Goal: Task Accomplishment & Management: Complete application form

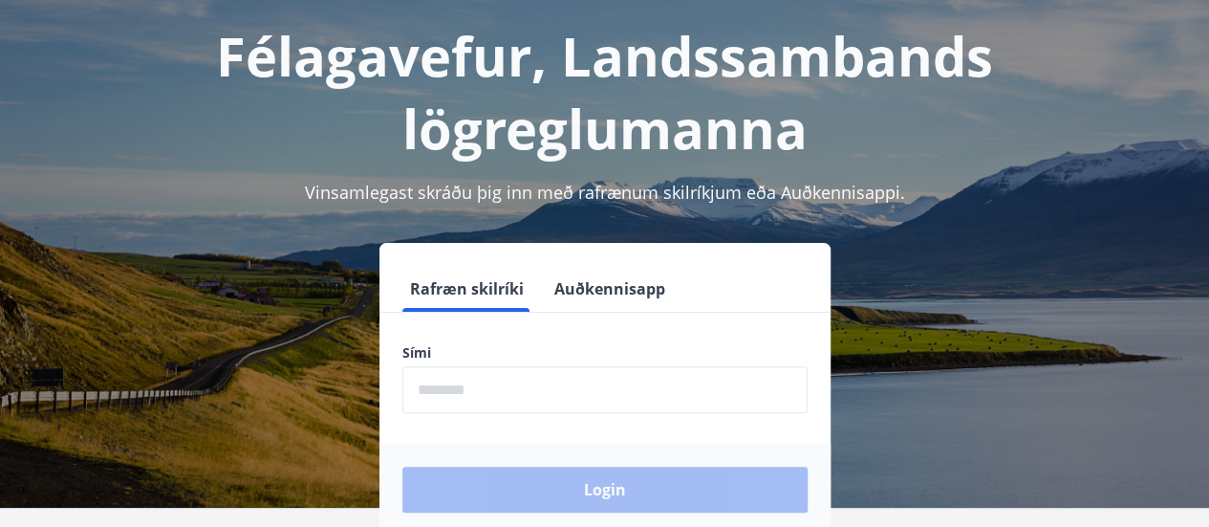
scroll to position [191, 0]
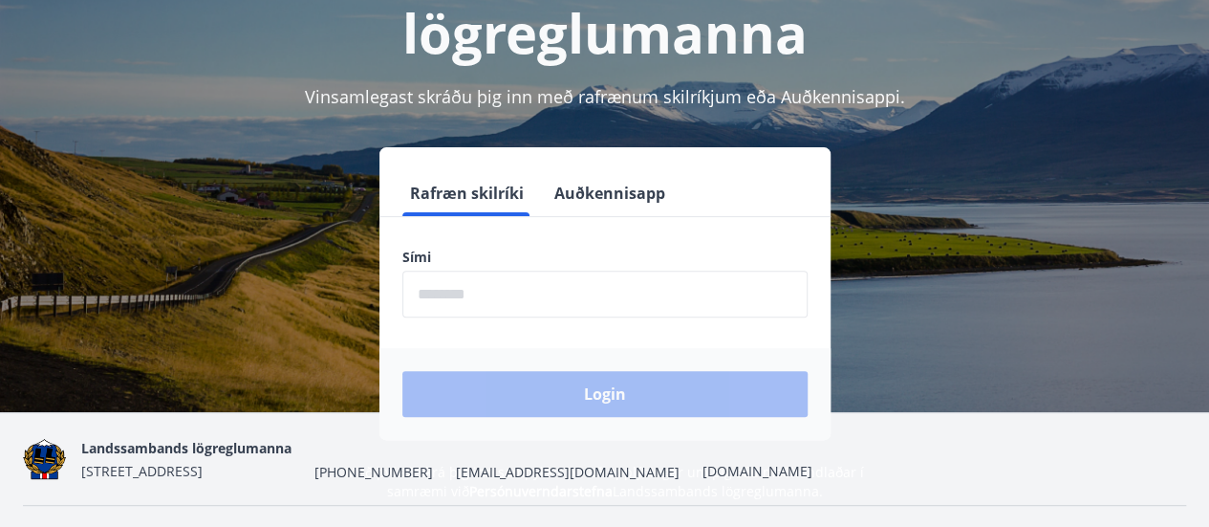
click at [433, 302] on input "phone" at bounding box center [604, 293] width 405 height 47
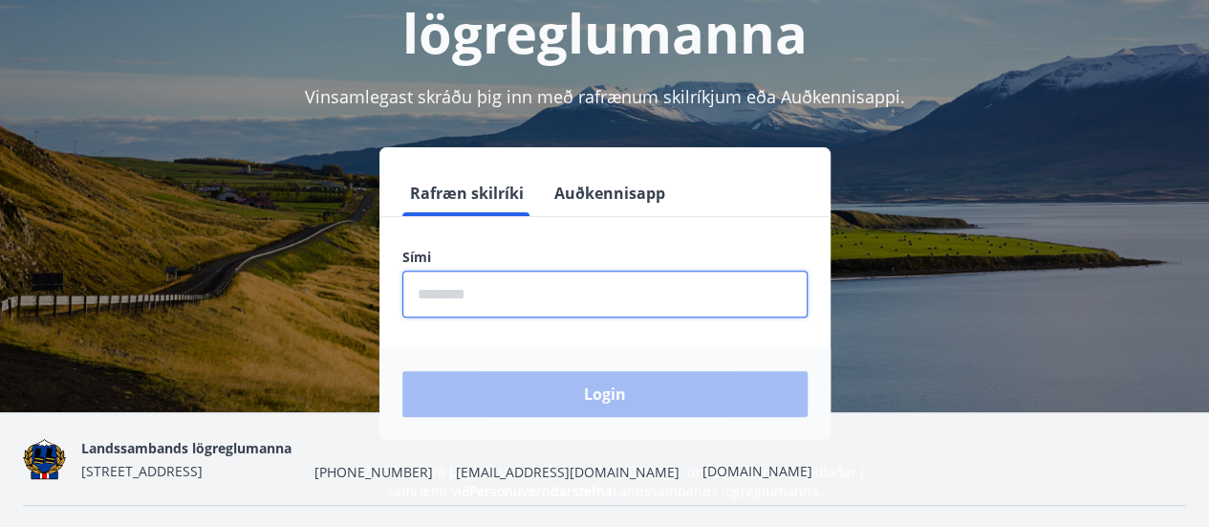
type input "********"
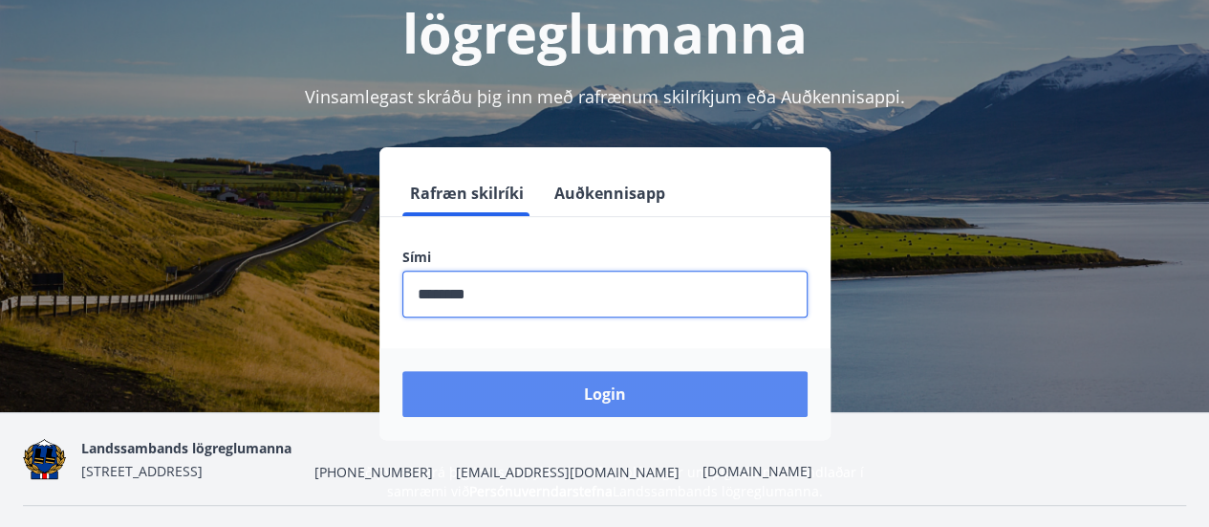
click at [568, 395] on button "Login" at bounding box center [604, 394] width 405 height 46
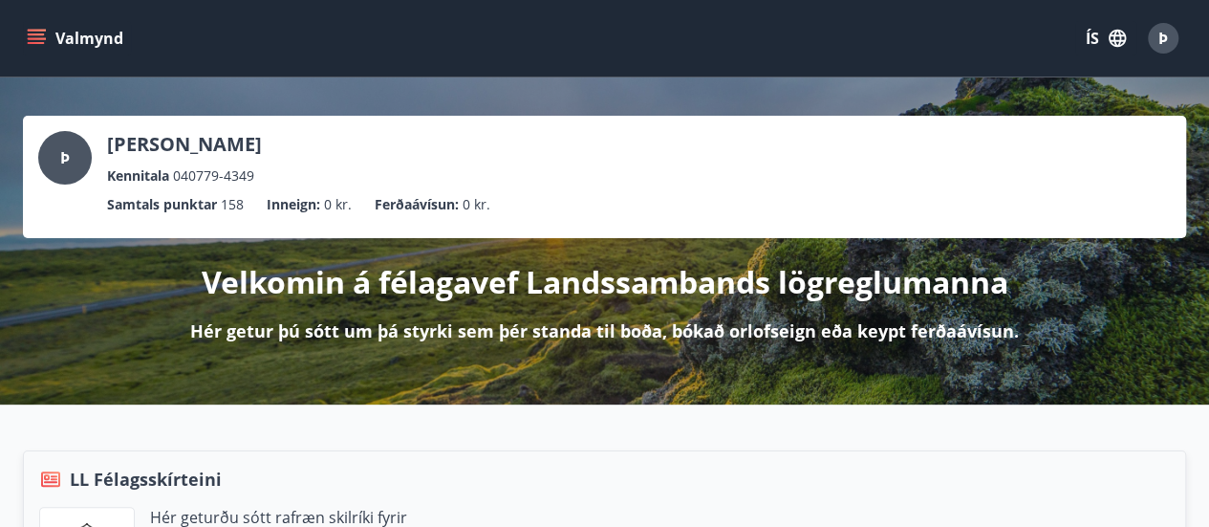
click at [34, 34] on icon "menu" at bounding box center [36, 34] width 17 height 2
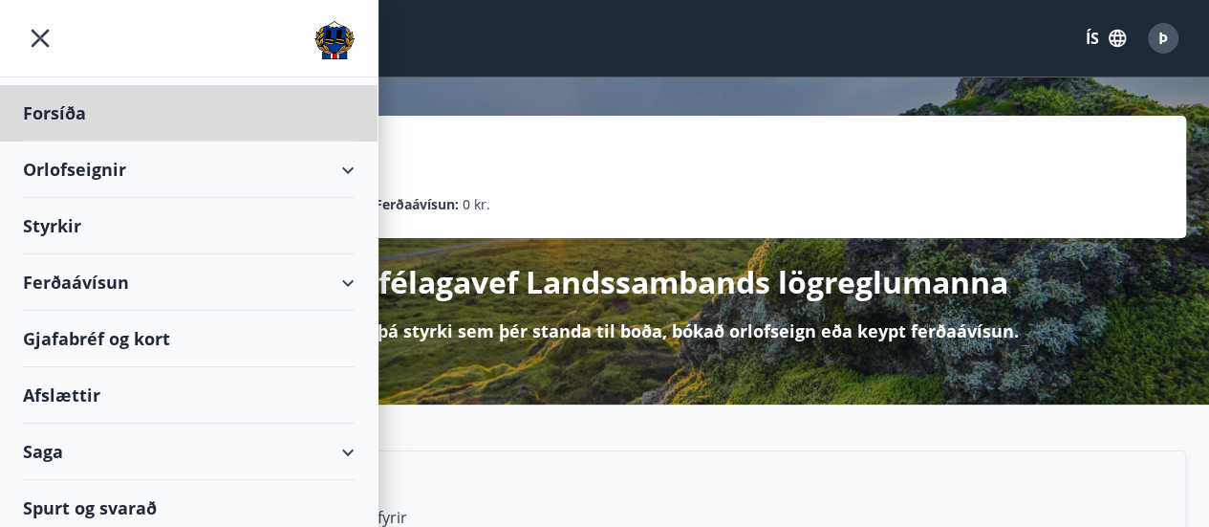
click at [271, 221] on div "Styrkir" at bounding box center [189, 226] width 332 height 56
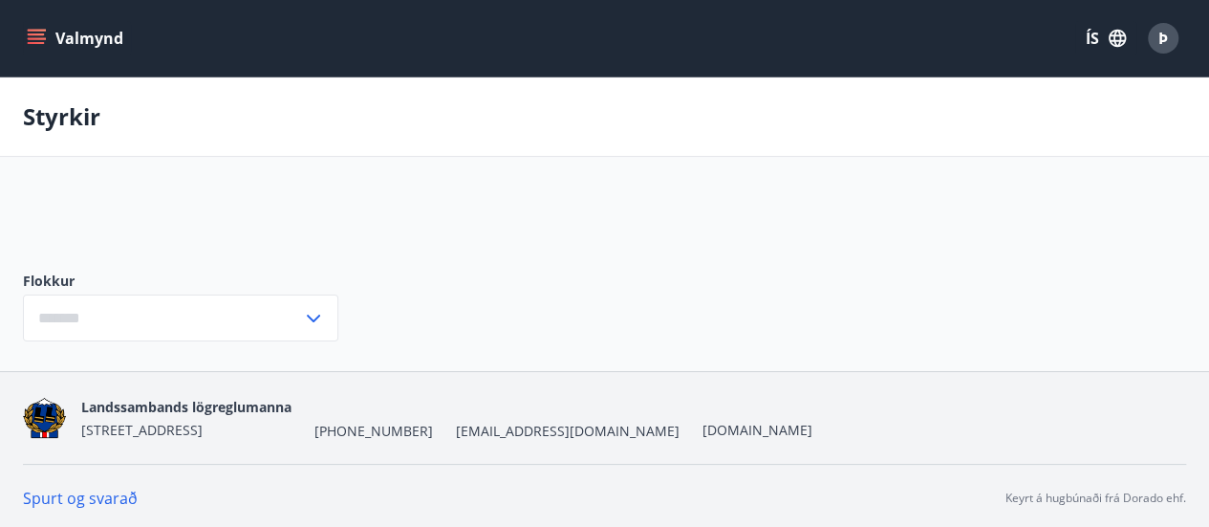
type input "***"
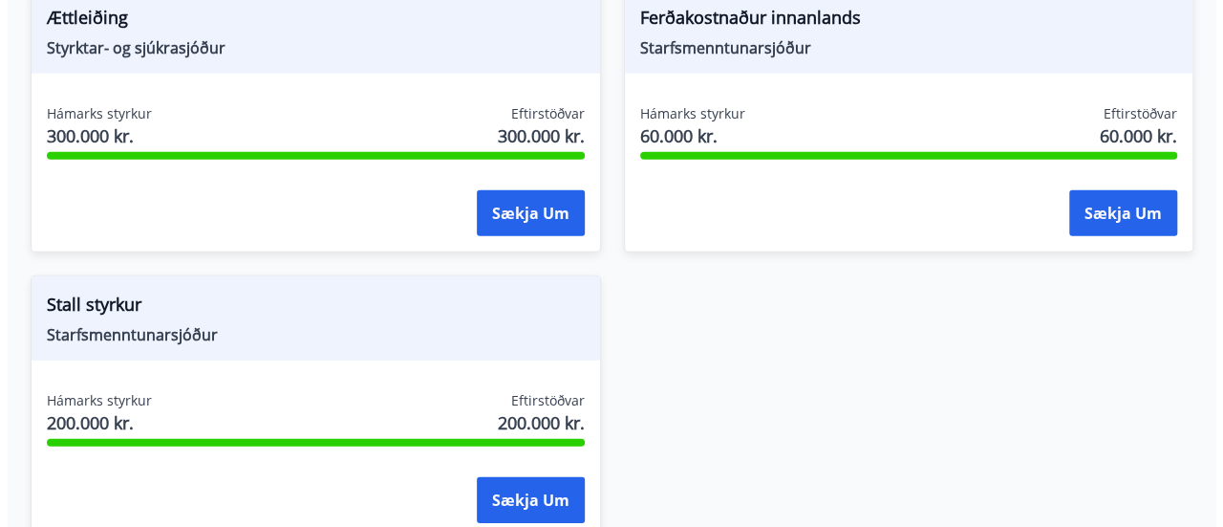
scroll to position [2771, 0]
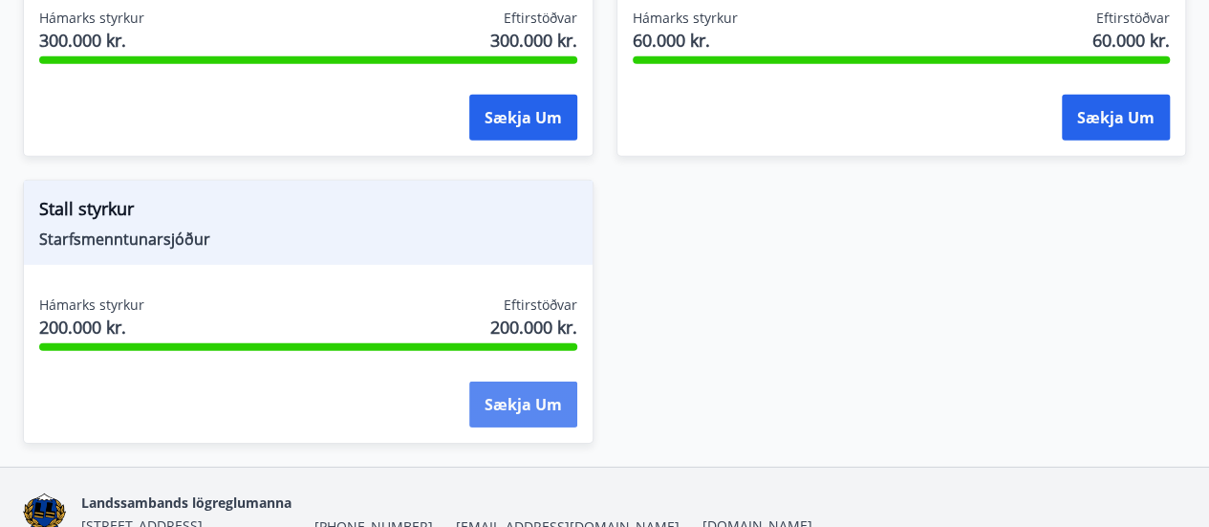
click at [527, 395] on button "Sækja um" at bounding box center [523, 404] width 108 height 46
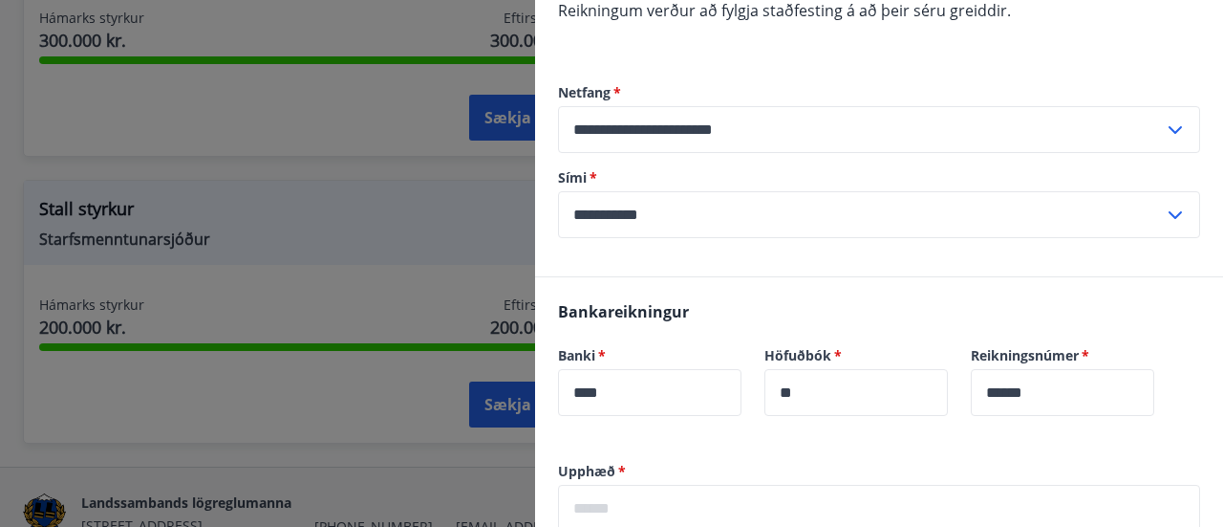
scroll to position [669, 0]
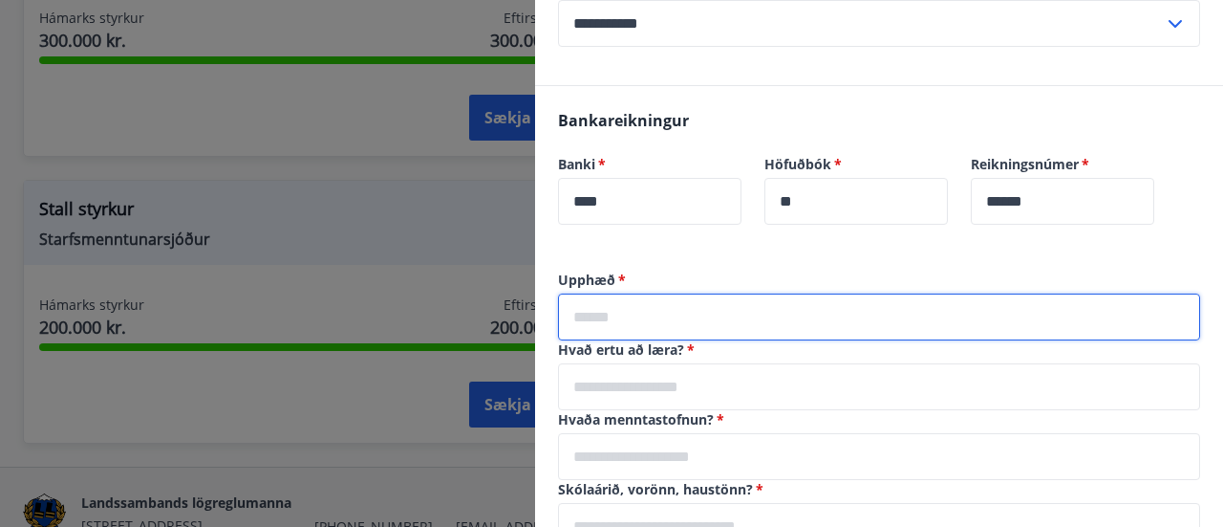
click at [606, 320] on input "text" at bounding box center [879, 316] width 642 height 47
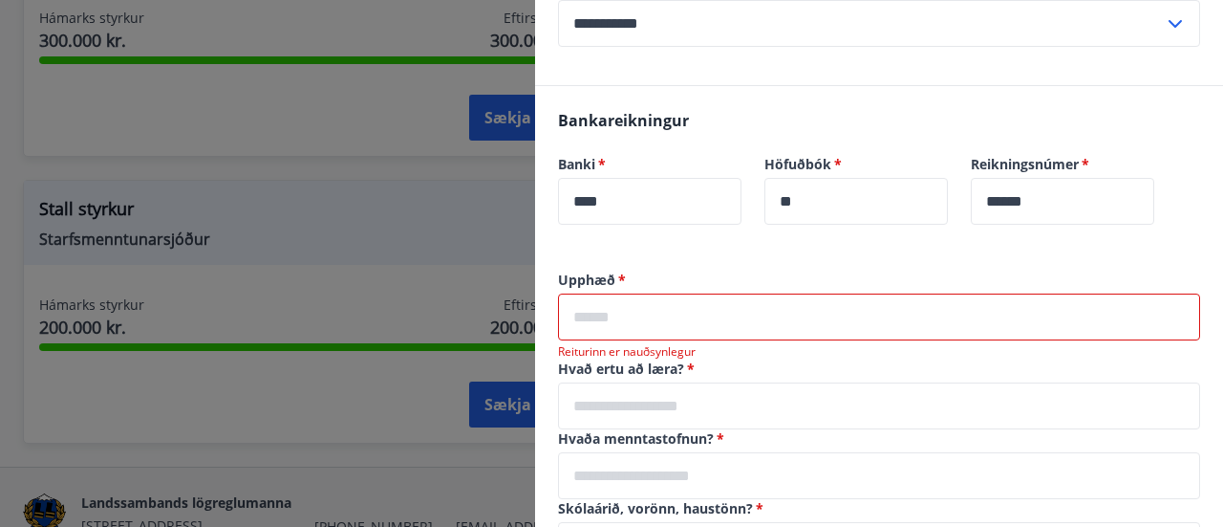
click at [629, 320] on input "text" at bounding box center [879, 316] width 642 height 47
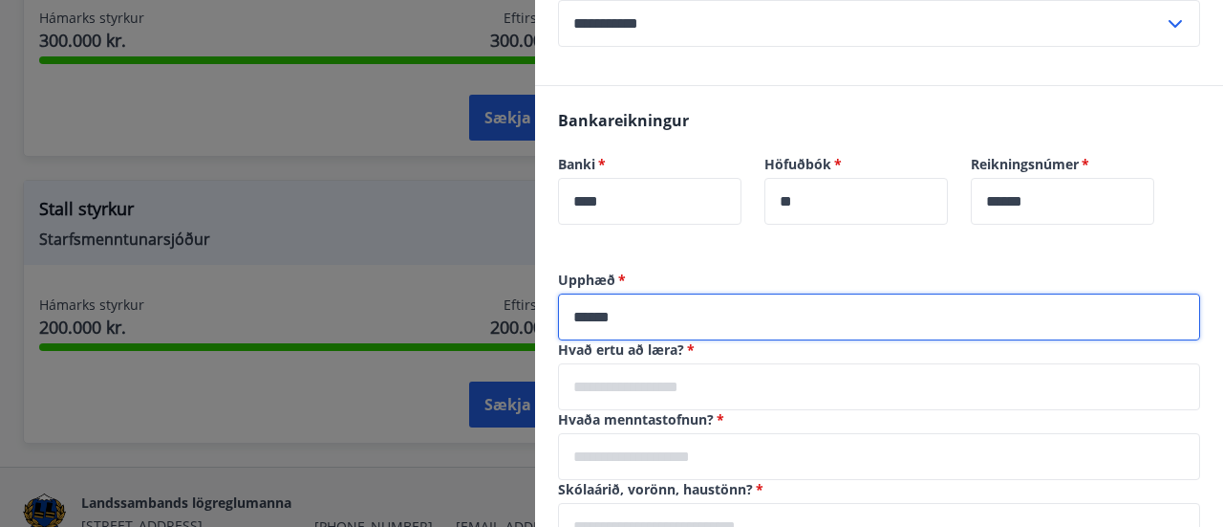
type input "******"
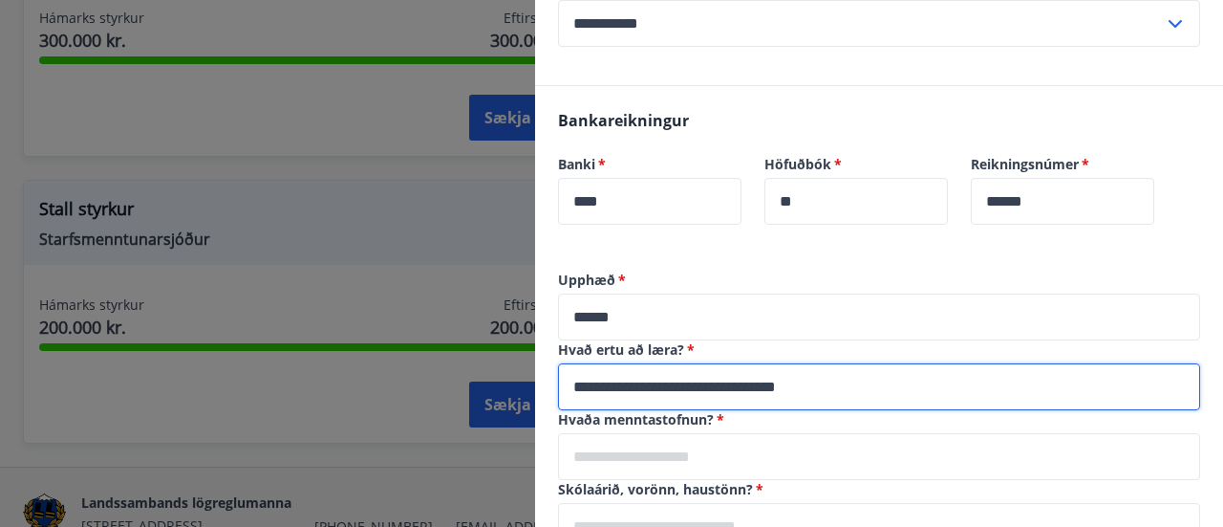
type input "**********"
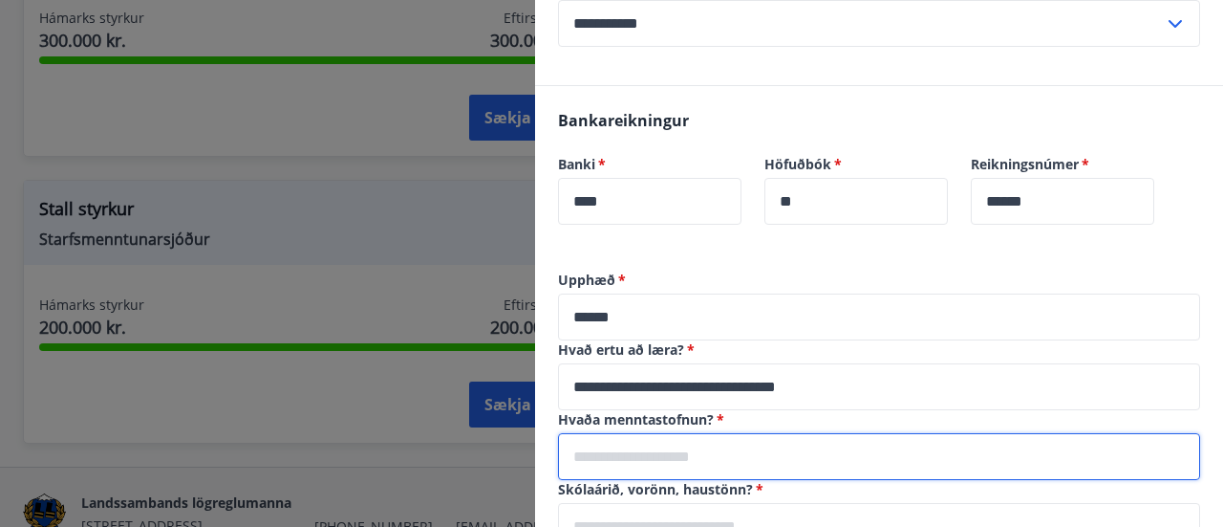
scroll to position [956, 0]
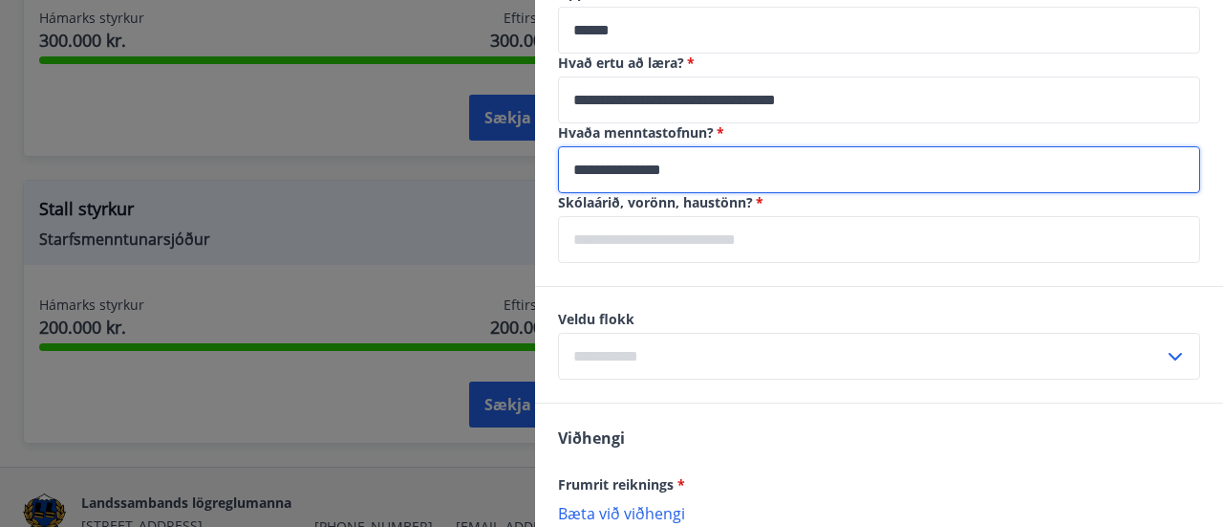
type input "**********"
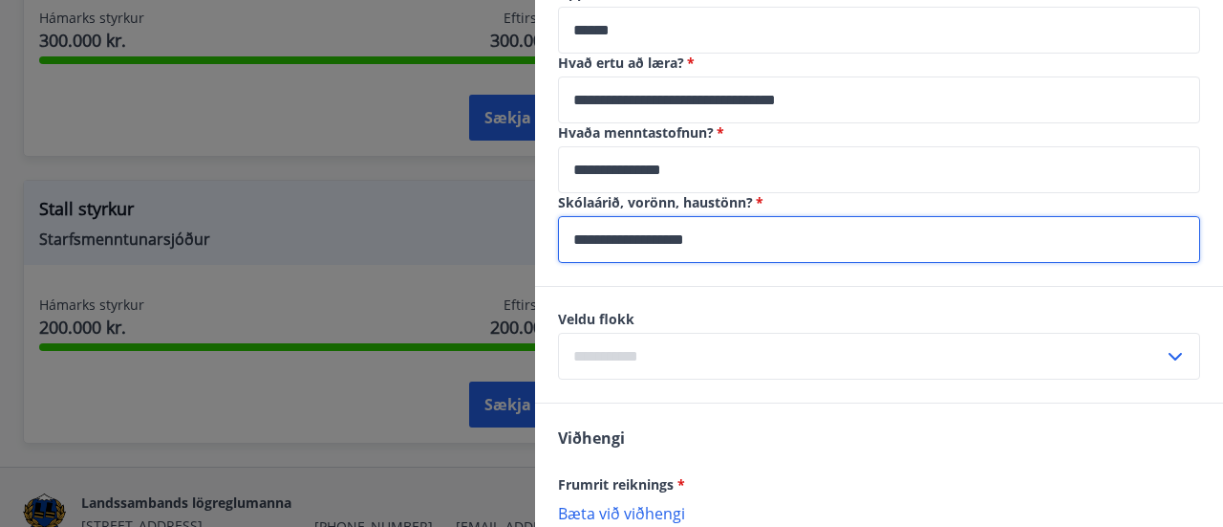
type input "**********"
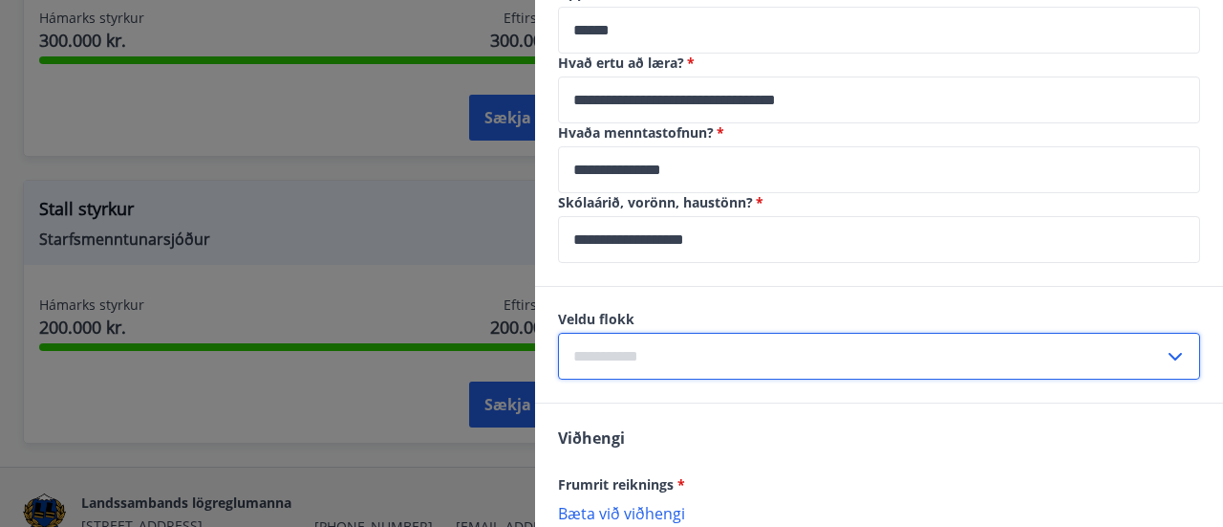
click at [629, 353] on input "text" at bounding box center [861, 356] width 606 height 47
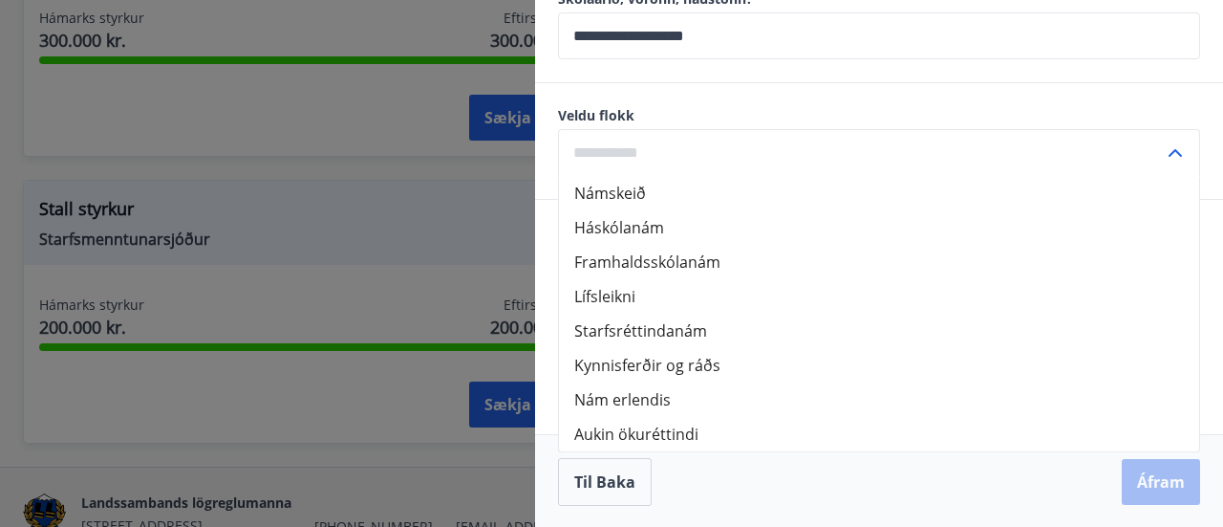
scroll to position [872, 0]
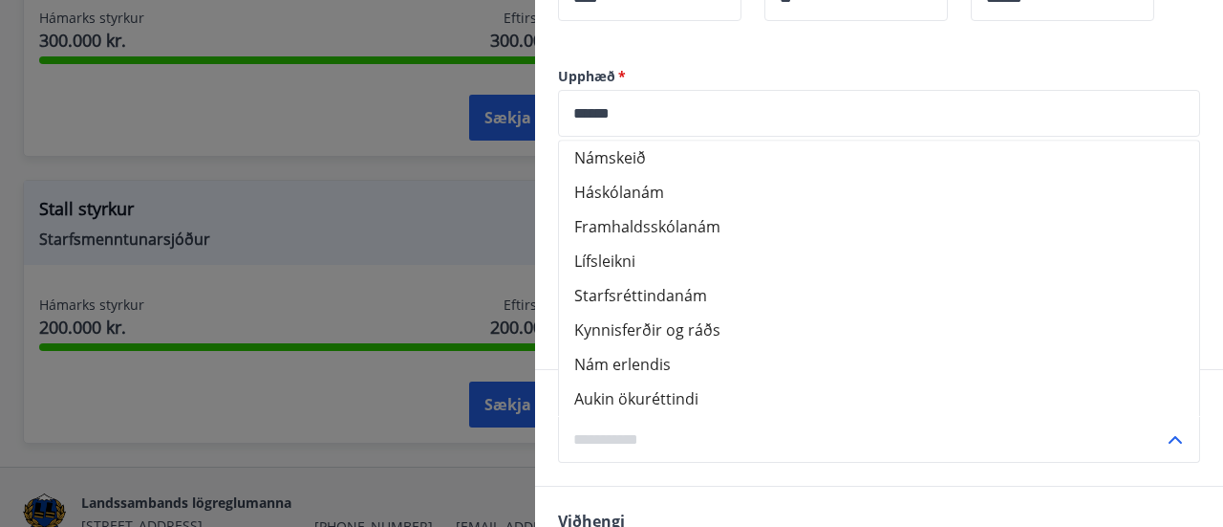
click at [636, 198] on li "Háskólanám" at bounding box center [879, 192] width 640 height 34
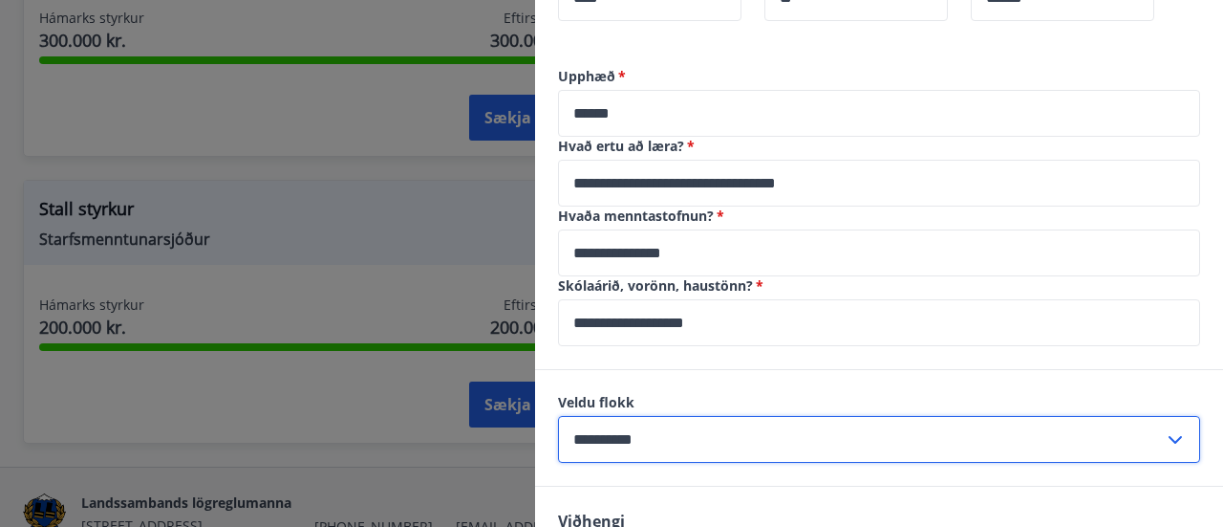
click at [643, 427] on input "**********" at bounding box center [861, 439] width 606 height 47
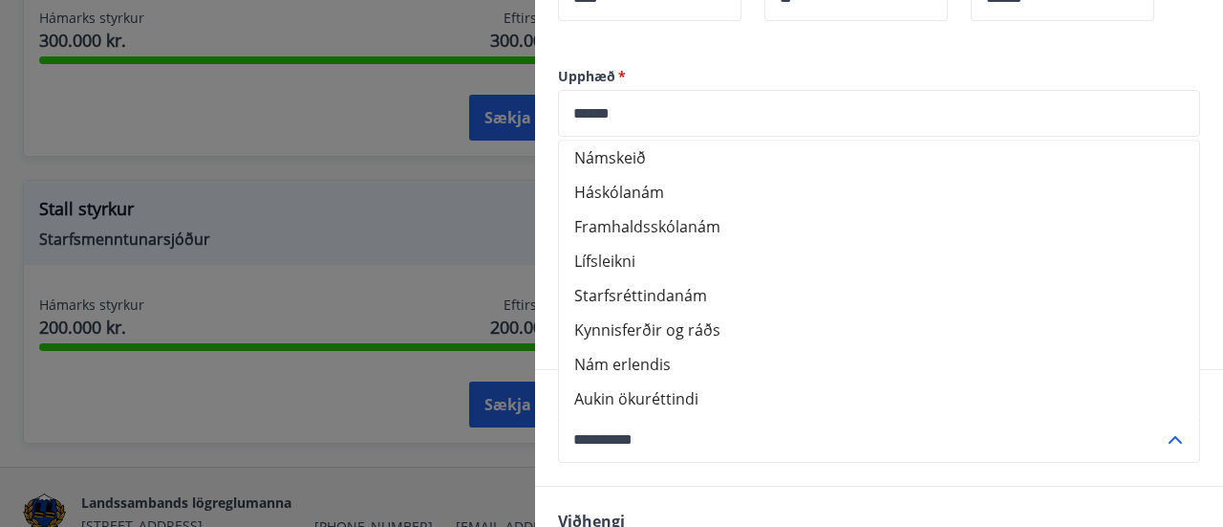
click at [634, 294] on li "Starfsréttindanám" at bounding box center [879, 295] width 640 height 34
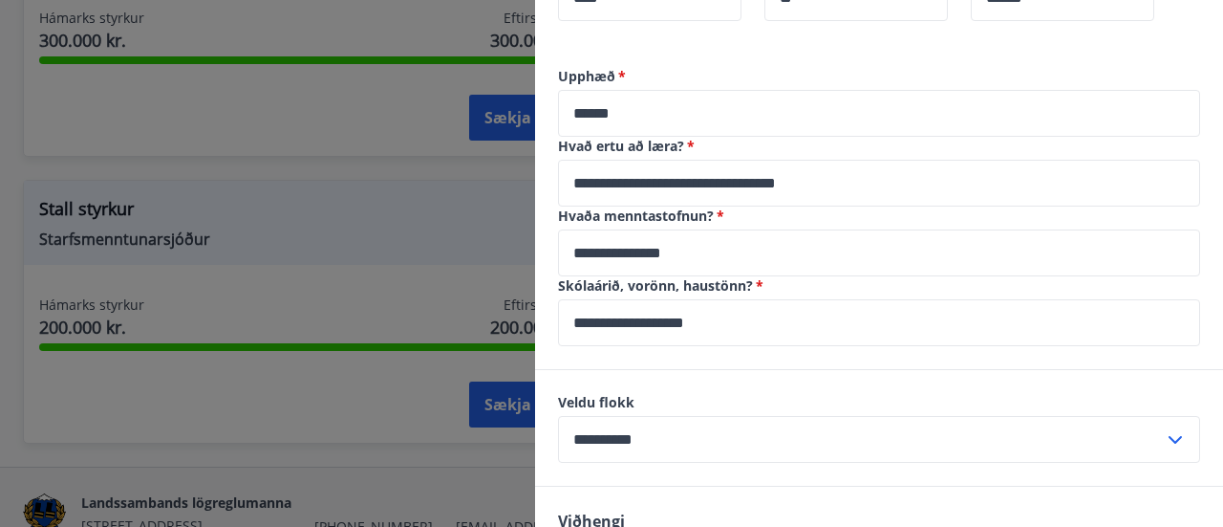
type input "**********"
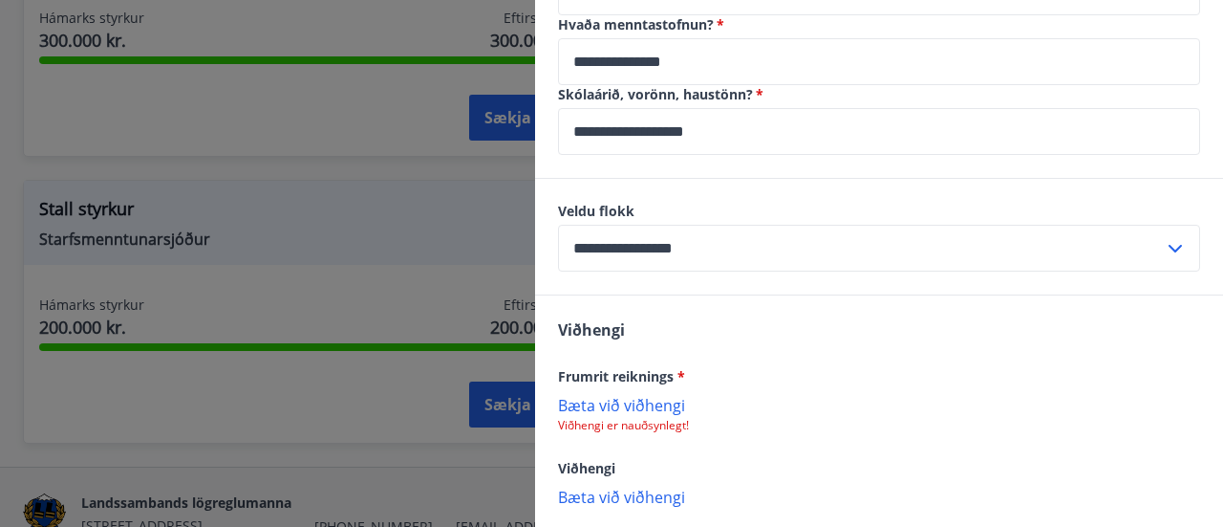
scroll to position [1159, 0]
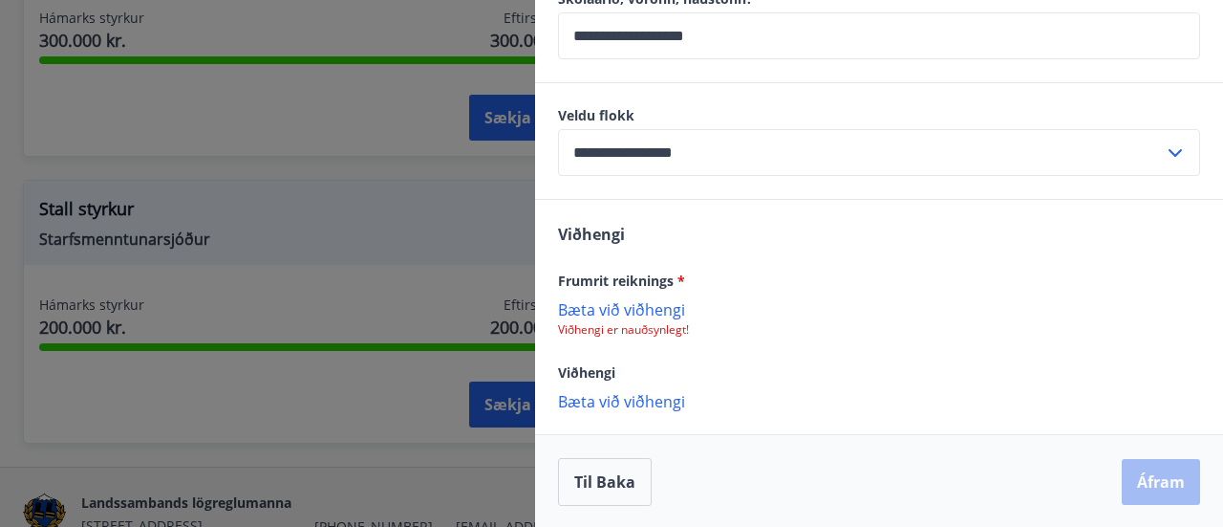
click at [612, 307] on p "Bæta við viðhengi" at bounding box center [879, 308] width 642 height 19
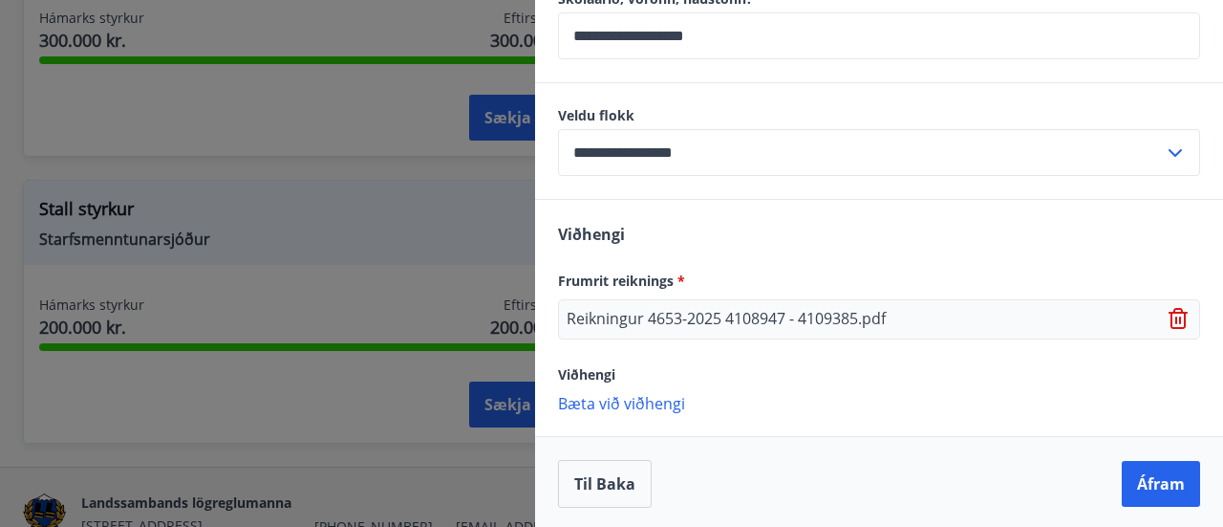
scroll to position [1160, 0]
click at [635, 397] on p "Bæta við viðhengi" at bounding box center [879, 401] width 642 height 19
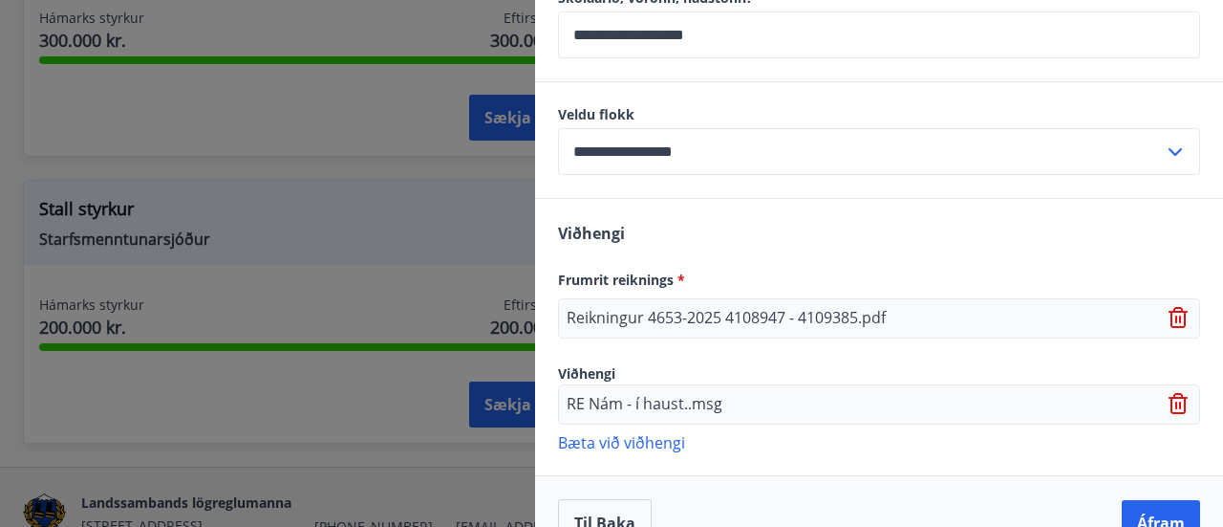
scroll to position [1200, 0]
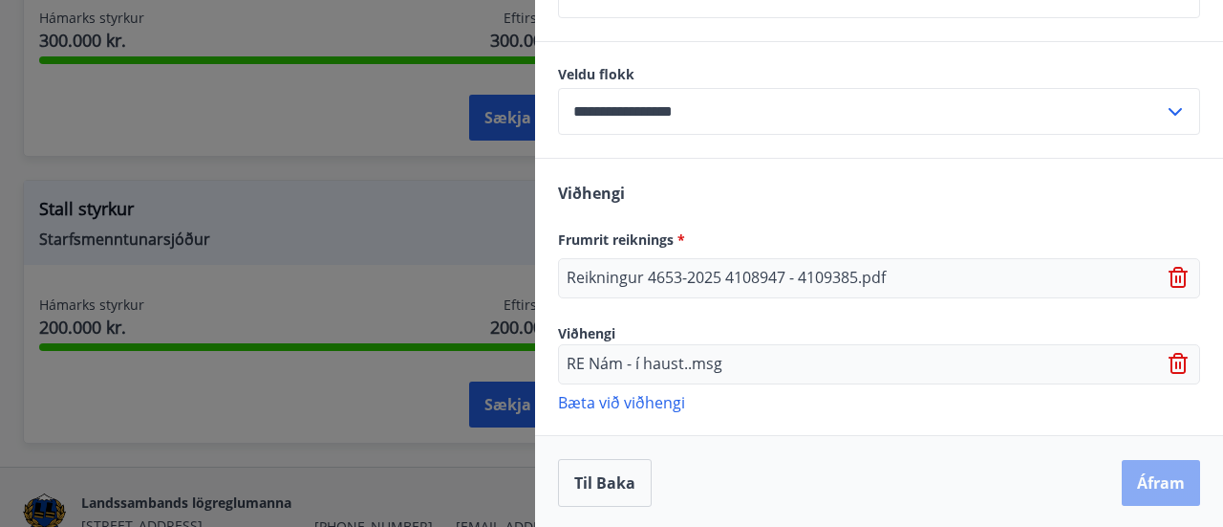
click at [1123, 470] on button "Áfram" at bounding box center [1161, 483] width 78 height 46
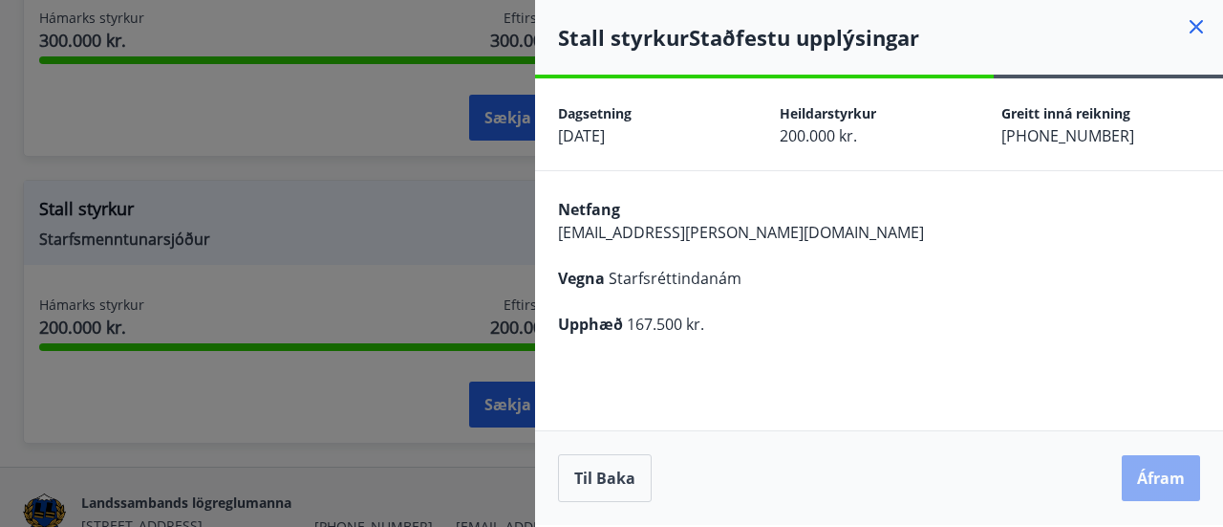
click at [1159, 475] on button "Áfram" at bounding box center [1161, 478] width 78 height 46
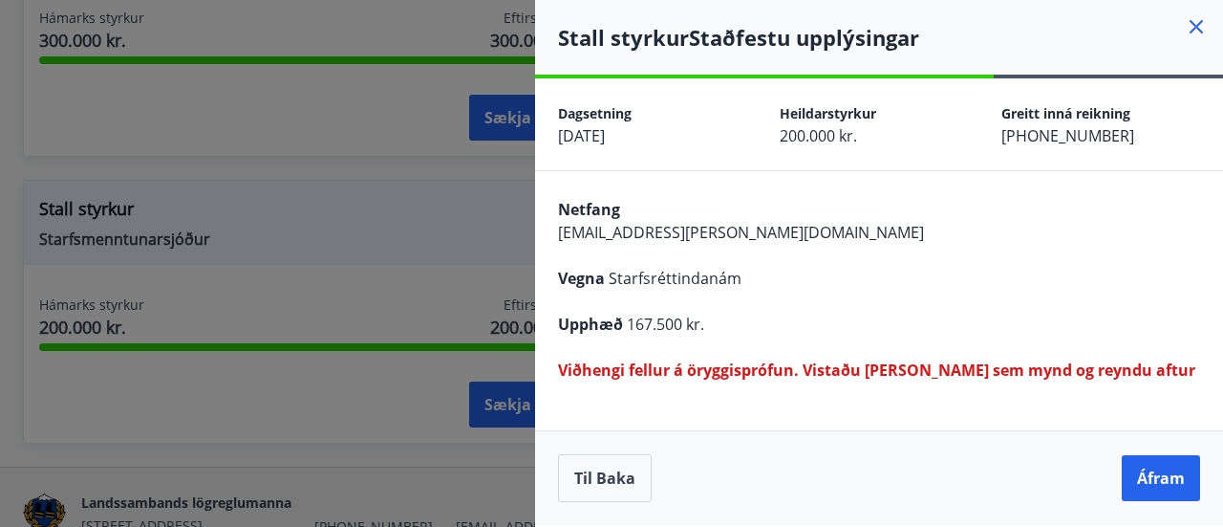
click at [596, 484] on button "Til baka" at bounding box center [605, 478] width 94 height 48
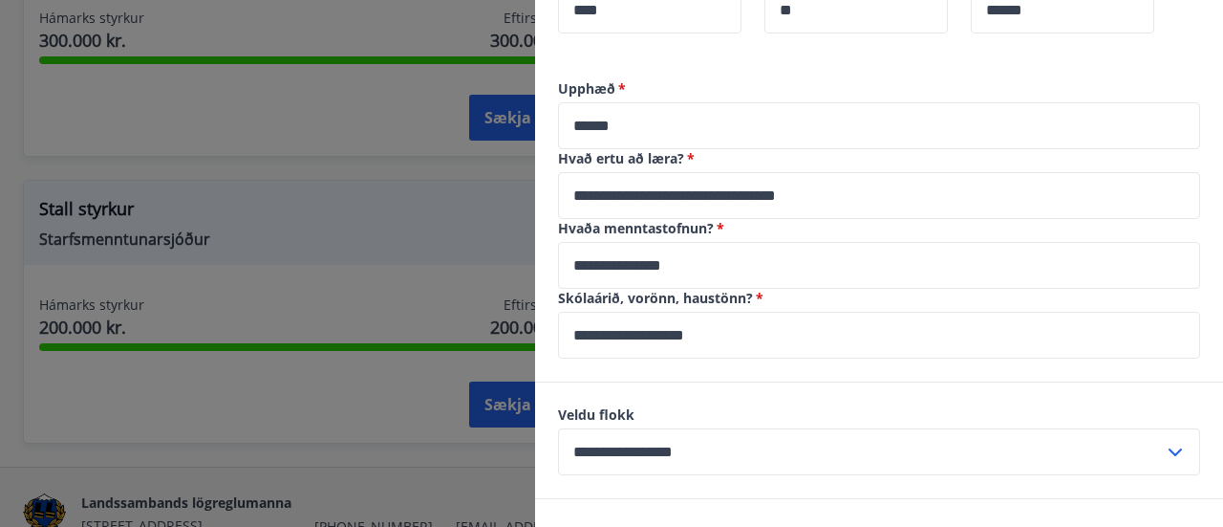
scroll to position [1147, 0]
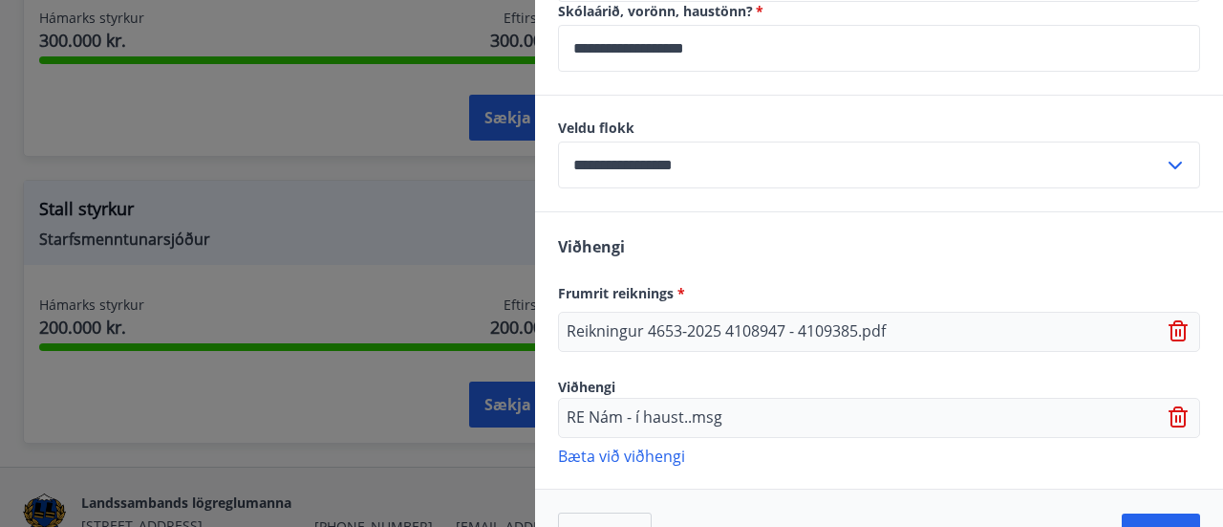
click at [1169, 413] on icon at bounding box center [1180, 417] width 23 height 23
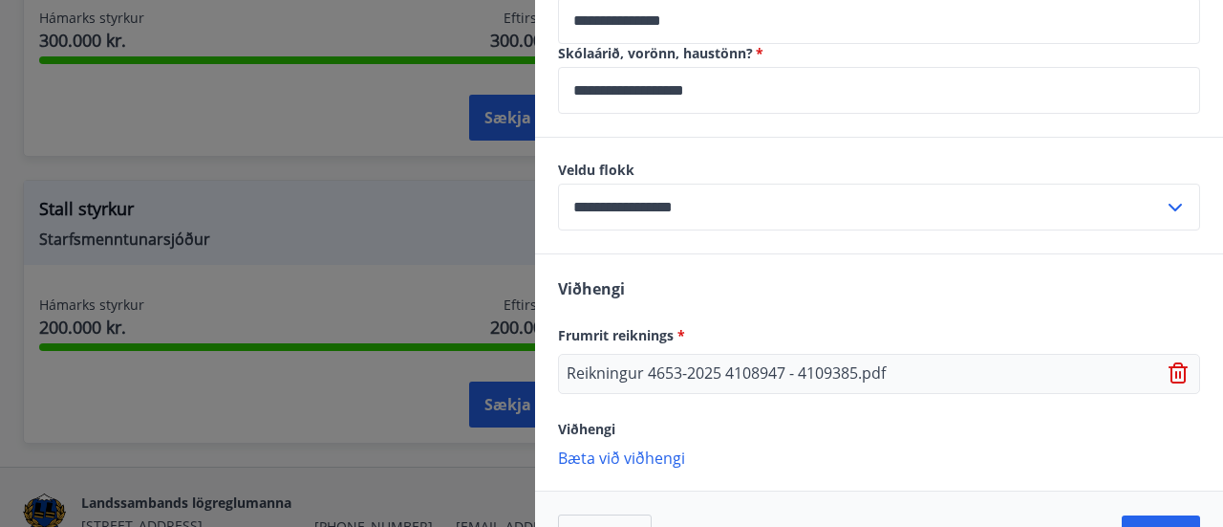
scroll to position [1160, 0]
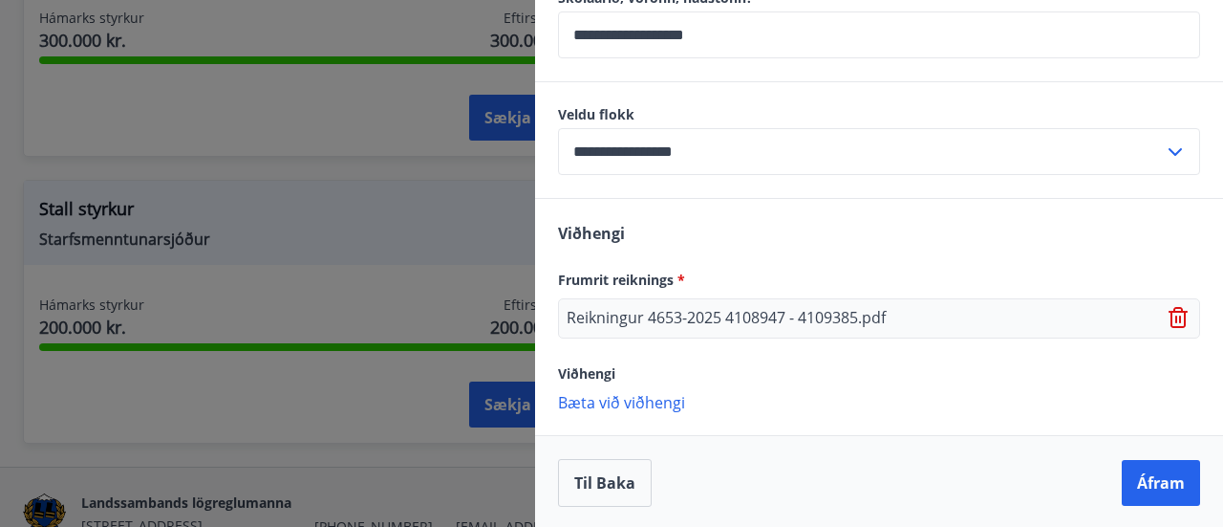
click at [635, 406] on p "Bæta við viðhengi" at bounding box center [879, 401] width 642 height 19
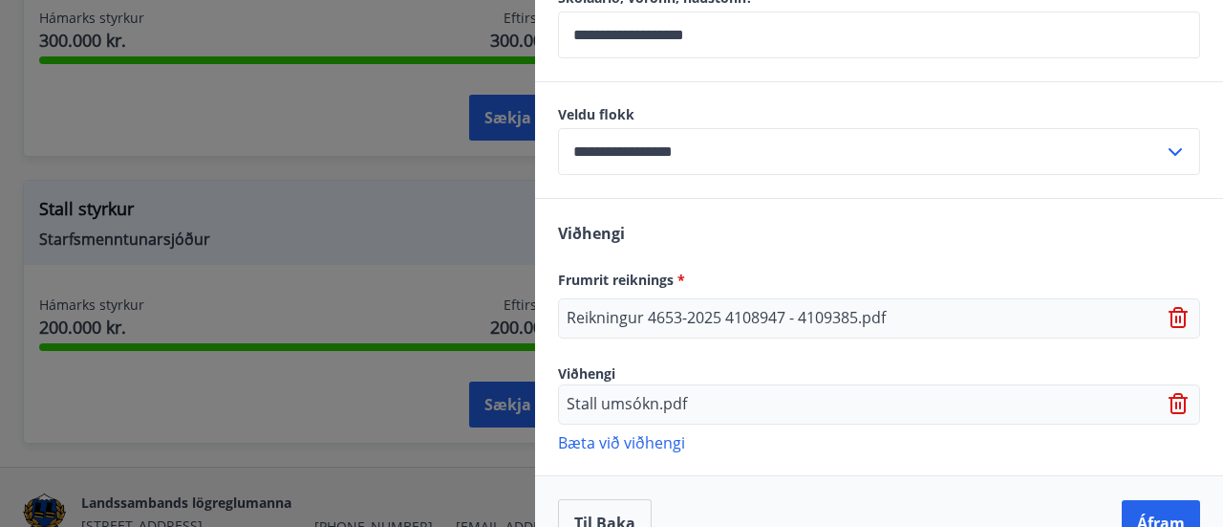
scroll to position [1200, 0]
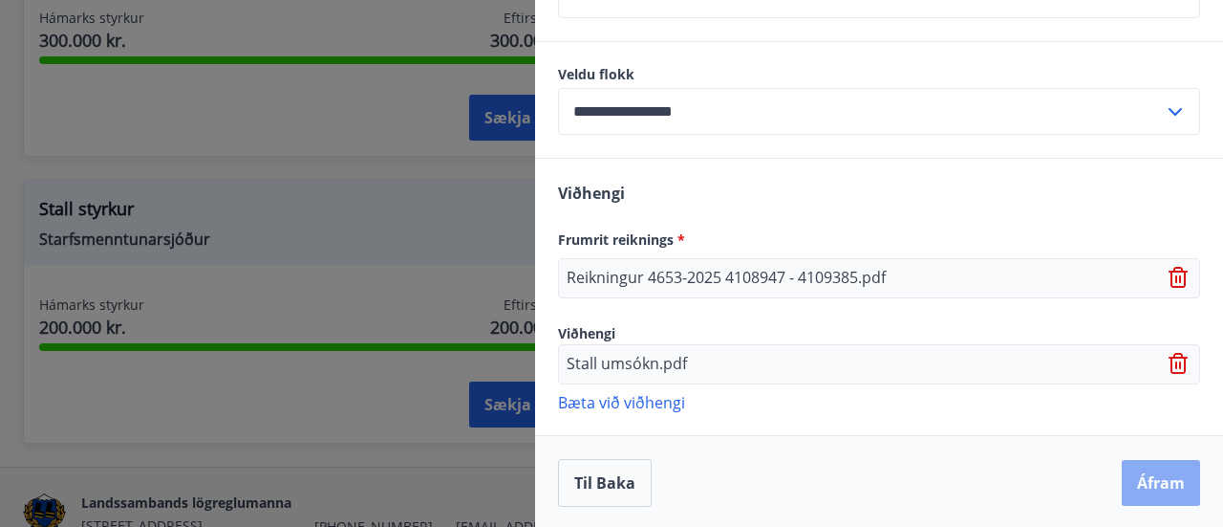
click at [1133, 460] on button "Áfram" at bounding box center [1161, 483] width 78 height 46
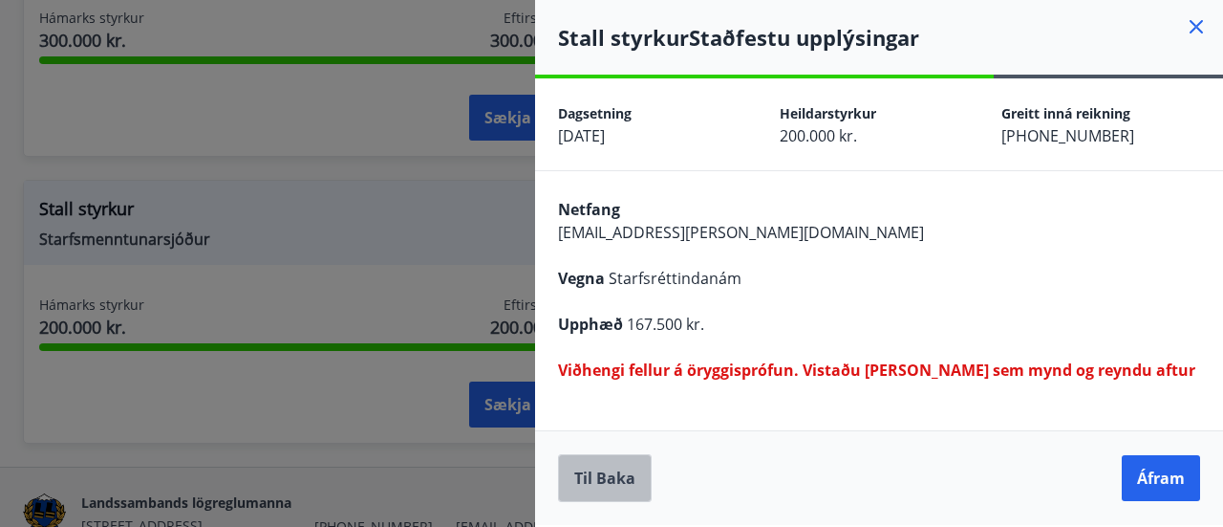
click at [596, 463] on button "Til baka" at bounding box center [605, 478] width 94 height 48
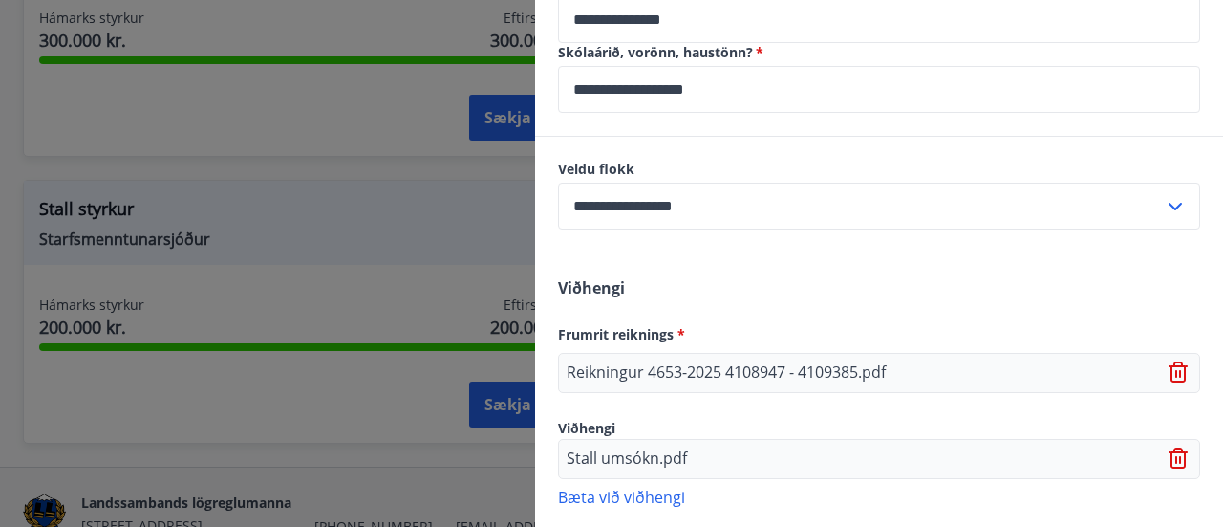
scroll to position [1200, 0]
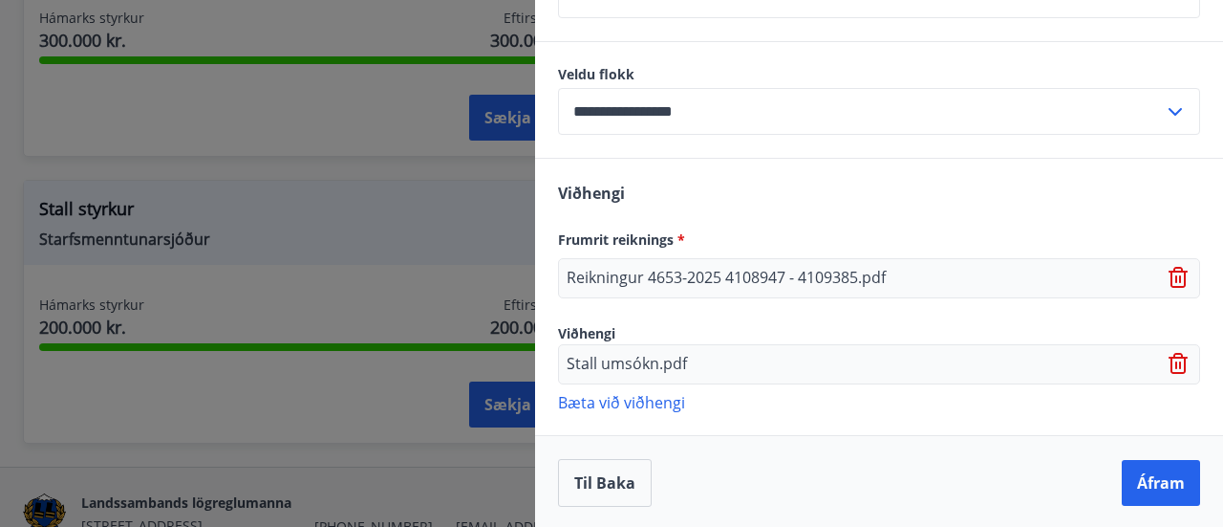
click at [1169, 278] on icon at bounding box center [1180, 278] width 23 height 23
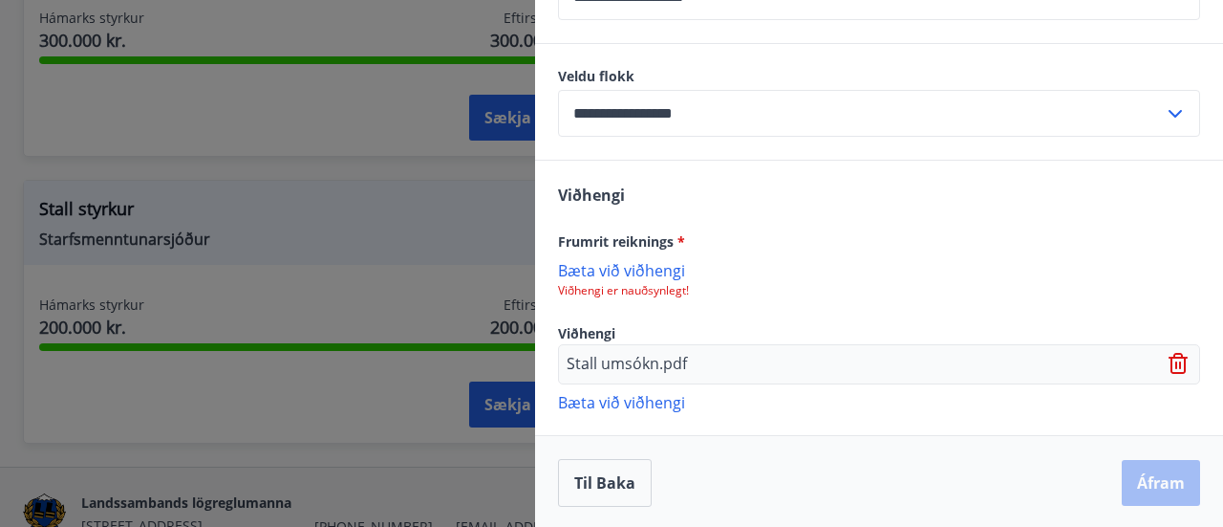
click at [1153, 366] on div "Stall umsókn.pdf" at bounding box center [879, 364] width 642 height 40
click at [1169, 366] on icon at bounding box center [1180, 364] width 23 height 23
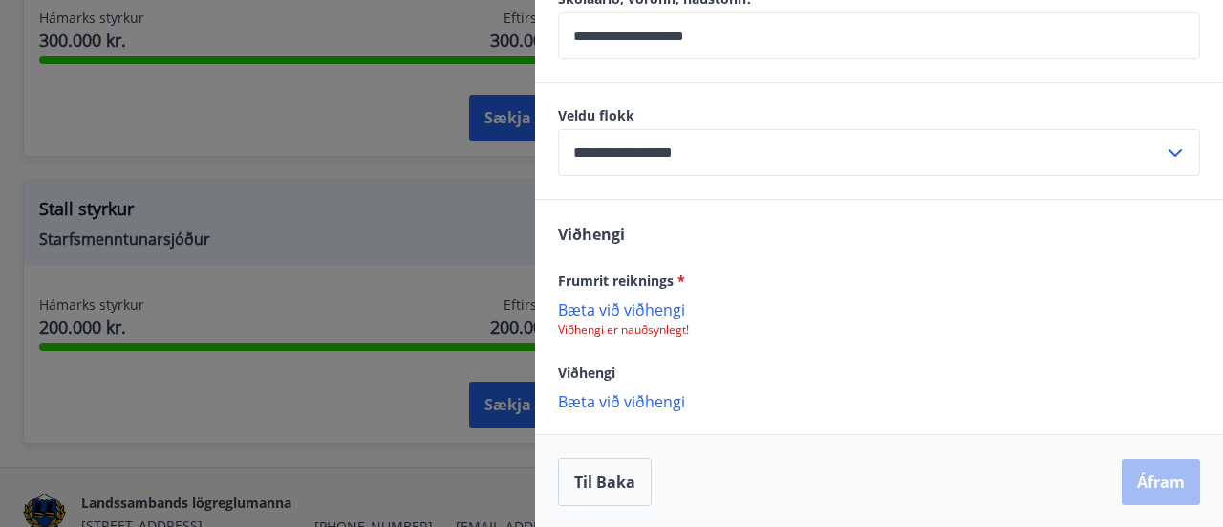
click at [614, 303] on p "Bæta við viðhengi" at bounding box center [879, 308] width 642 height 19
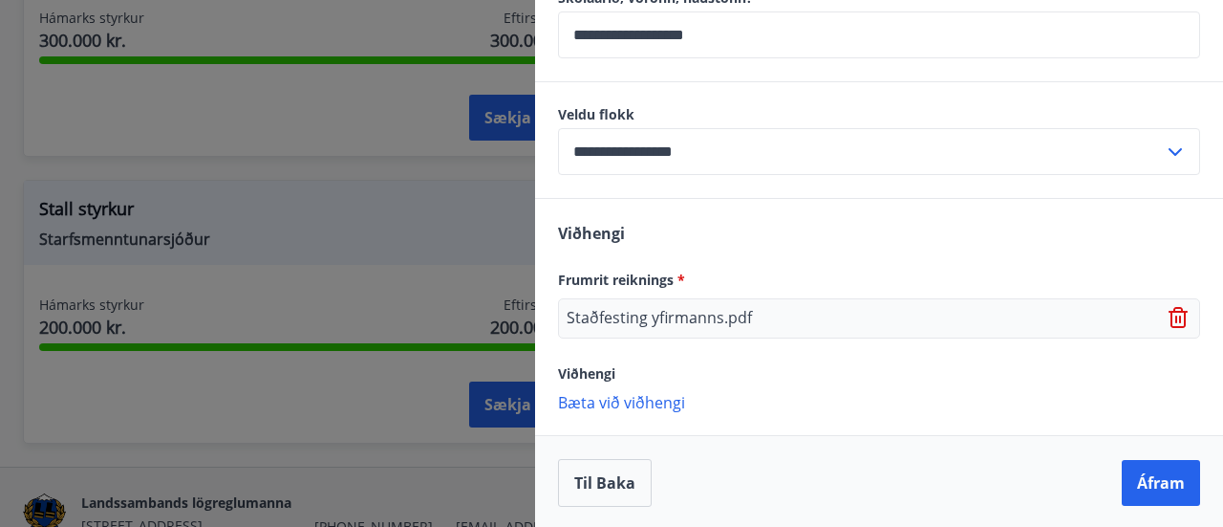
click at [1169, 312] on icon at bounding box center [1180, 318] width 23 height 23
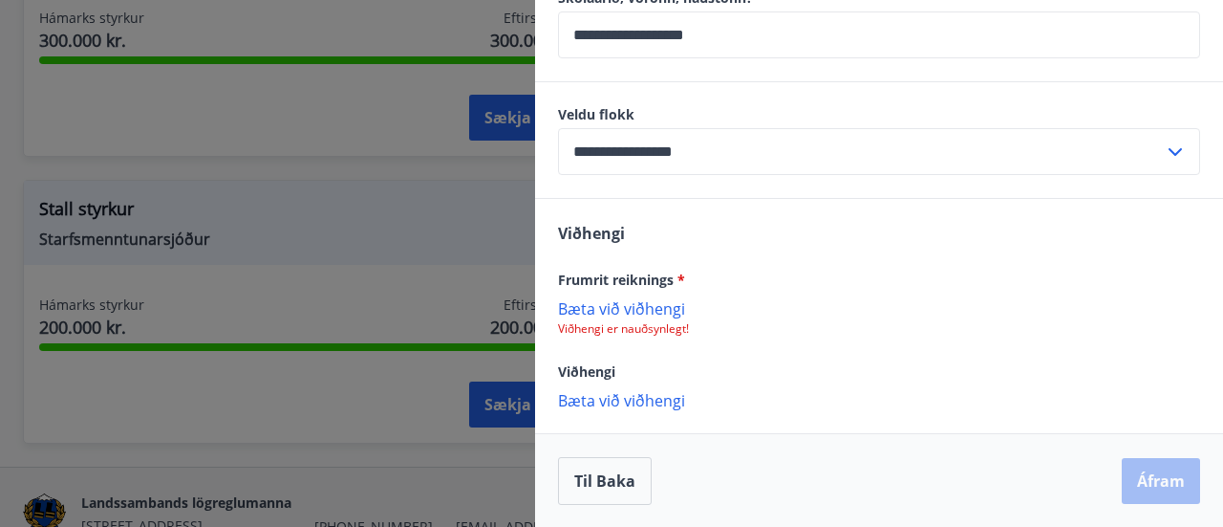
scroll to position [1159, 0]
click at [592, 299] on p "Bæta við viðhengi" at bounding box center [879, 308] width 642 height 19
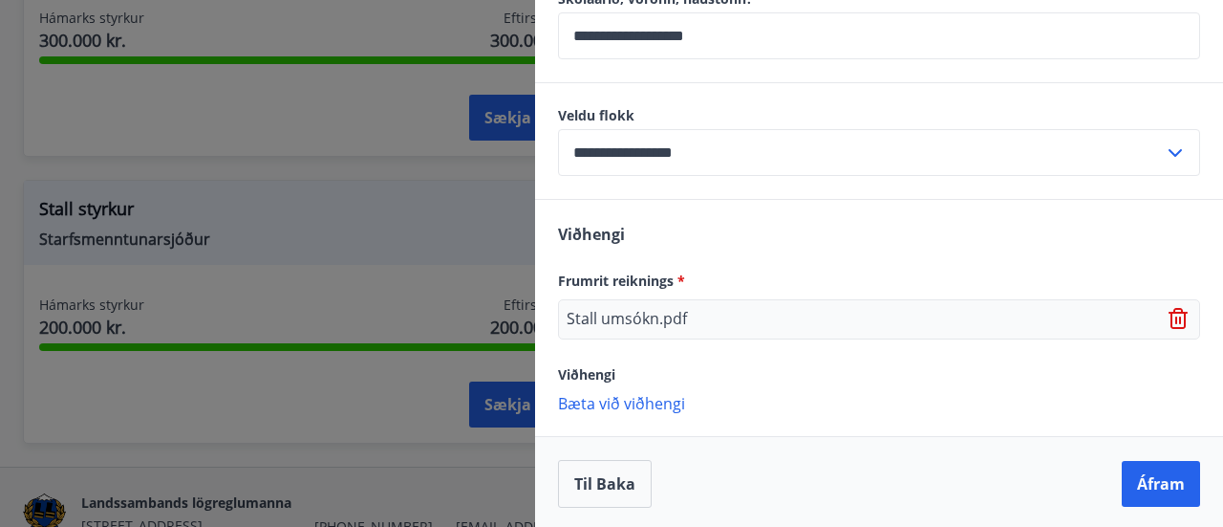
scroll to position [1160, 0]
click at [1157, 484] on button "Áfram" at bounding box center [1161, 483] width 78 height 46
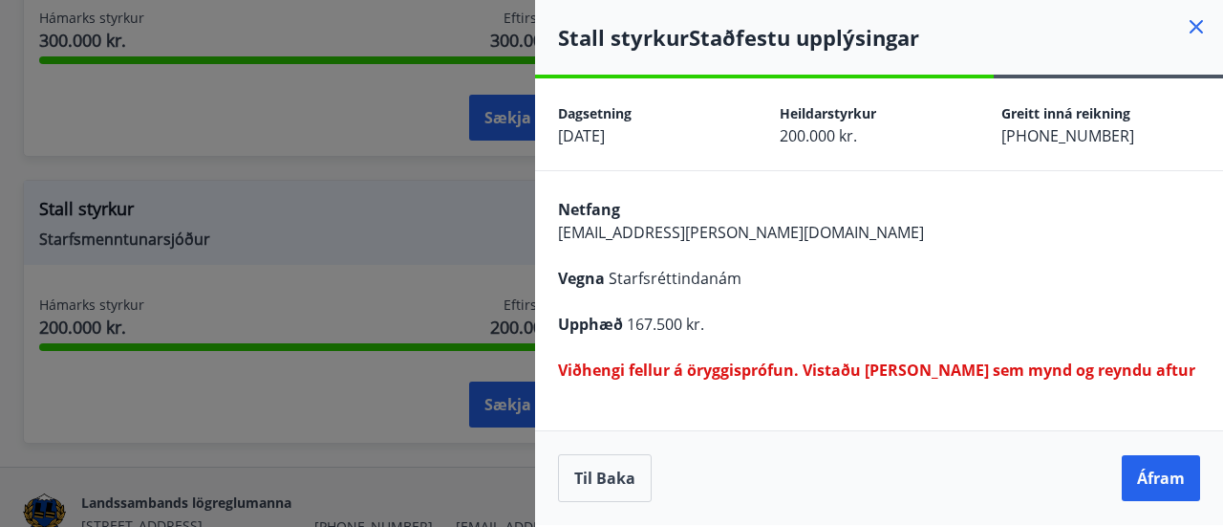
click at [607, 463] on button "Til baka" at bounding box center [605, 478] width 94 height 48
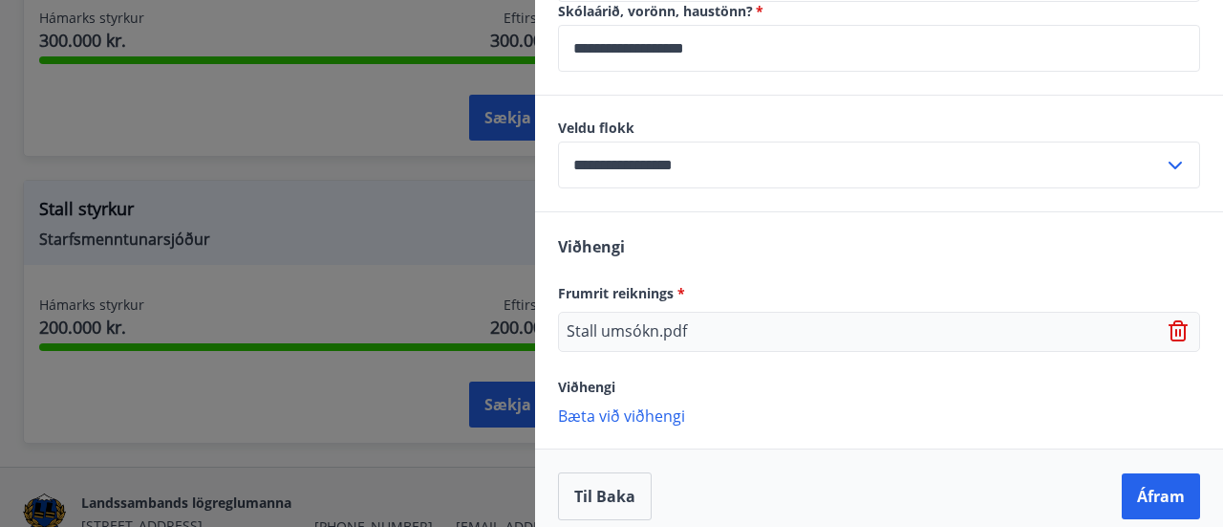
scroll to position [1160, 0]
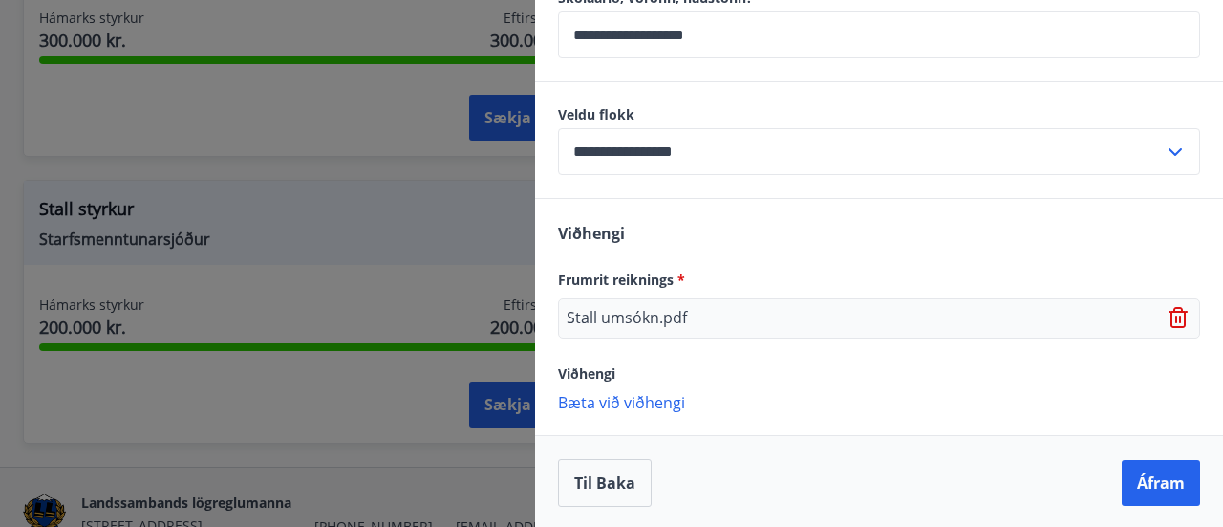
click at [1169, 318] on icon at bounding box center [1180, 318] width 23 height 23
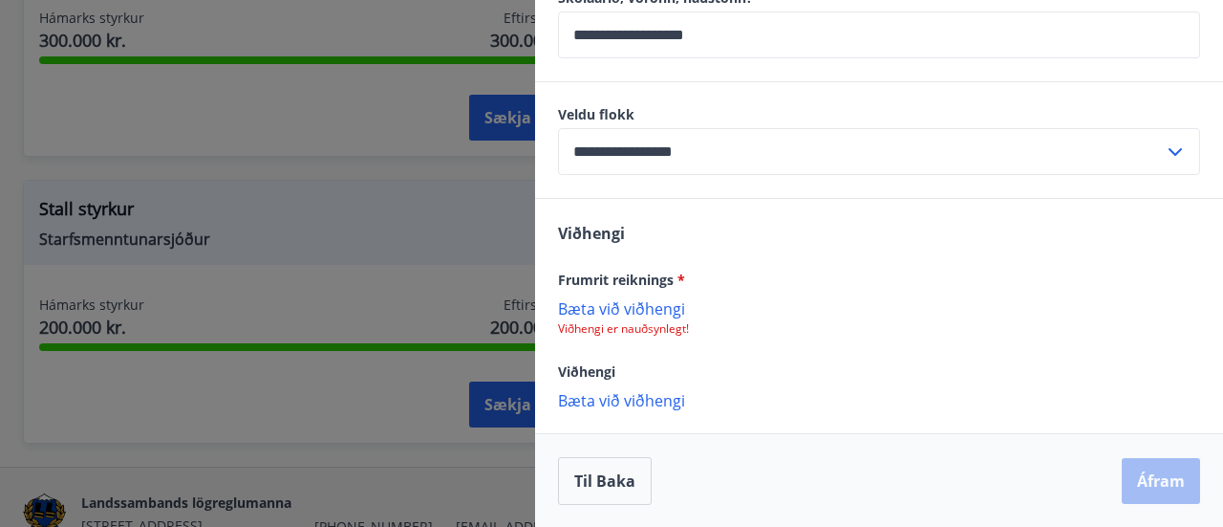
scroll to position [1159, 0]
click at [619, 311] on p "Bæta við viðhengi" at bounding box center [879, 308] width 642 height 19
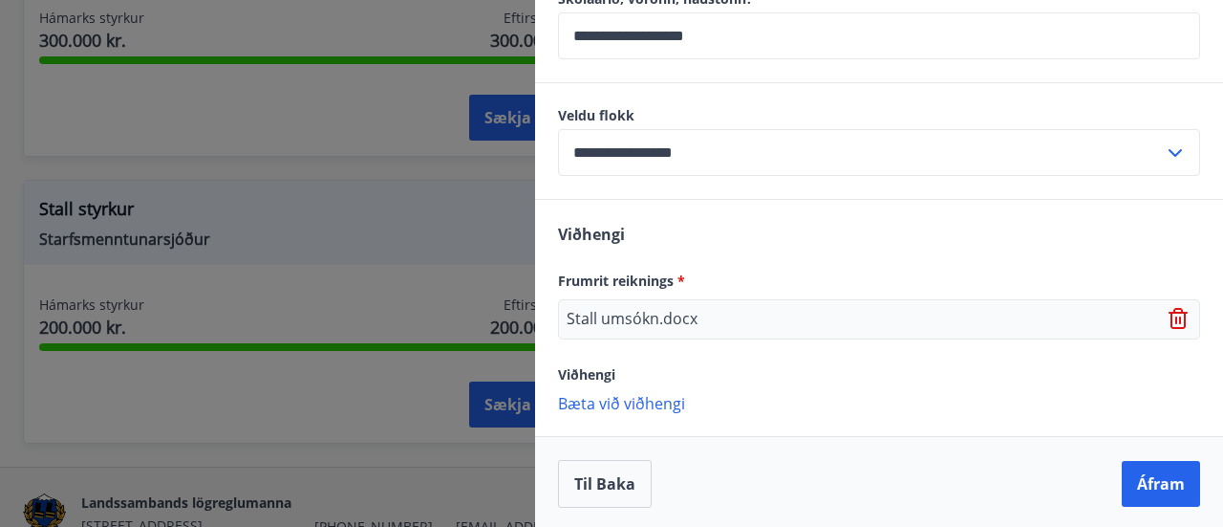
scroll to position [1160, 0]
click at [1147, 481] on button "Áfram" at bounding box center [1161, 483] width 78 height 46
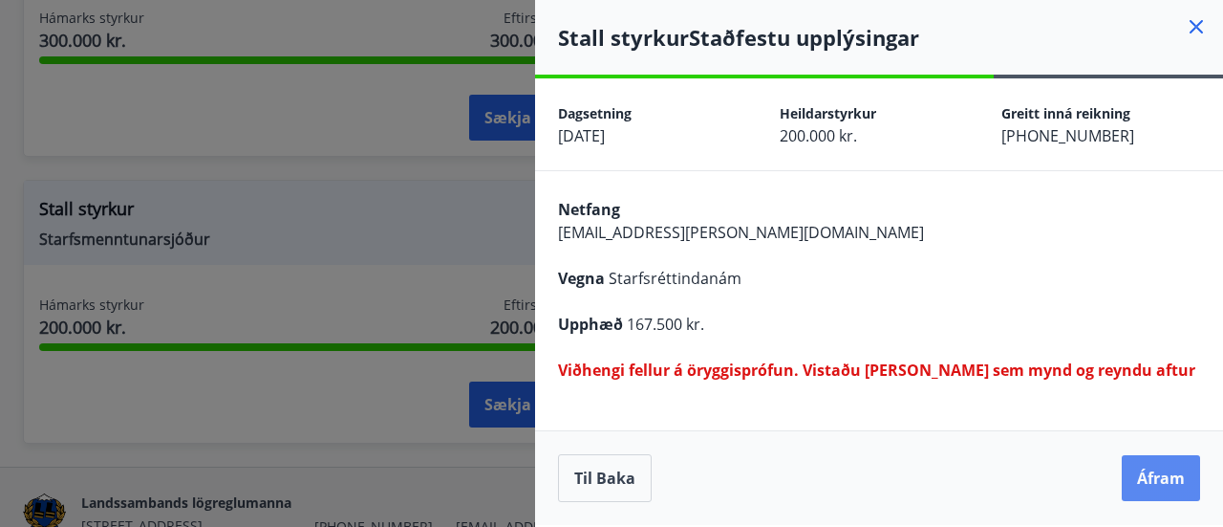
click at [1135, 477] on button "Áfram" at bounding box center [1161, 478] width 78 height 46
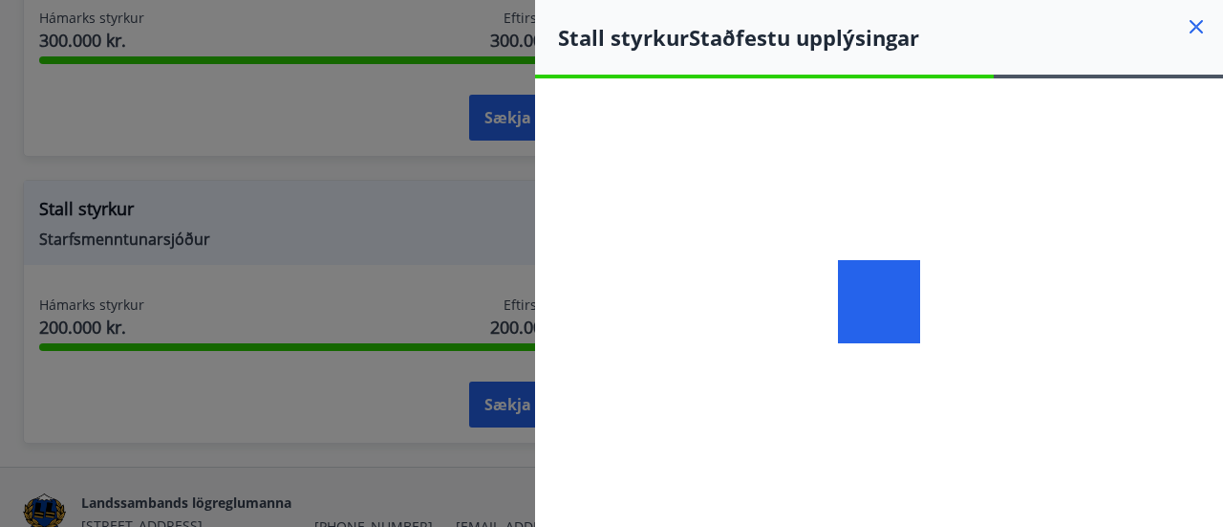
drag, startPoint x: 760, startPoint y: 105, endPoint x: 725, endPoint y: 207, distance: 107.9
click at [725, 207] on div at bounding box center [879, 301] width 688 height 446
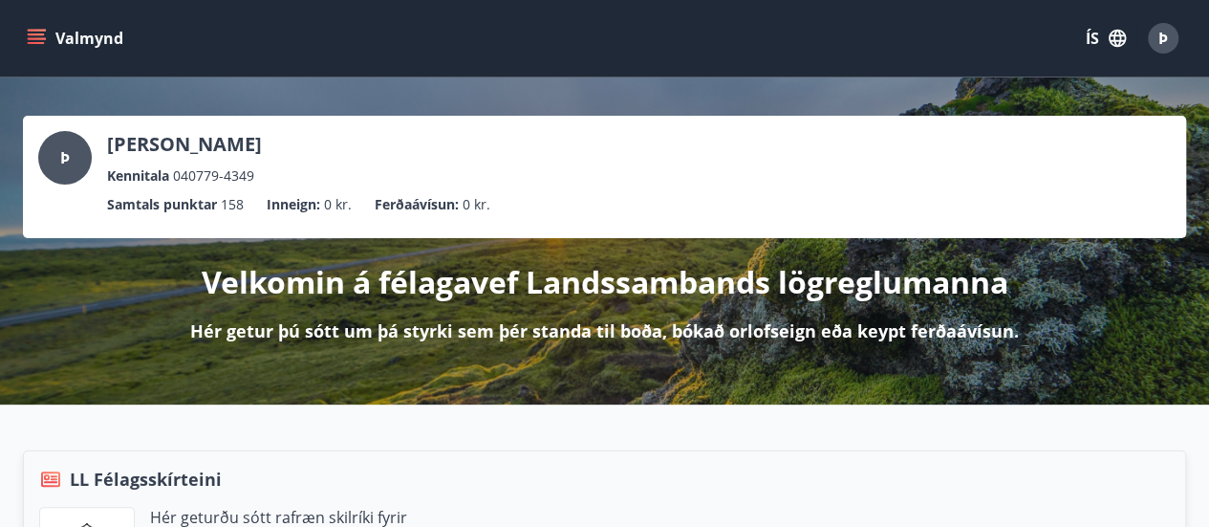
click at [42, 40] on icon "menu" at bounding box center [36, 38] width 19 height 19
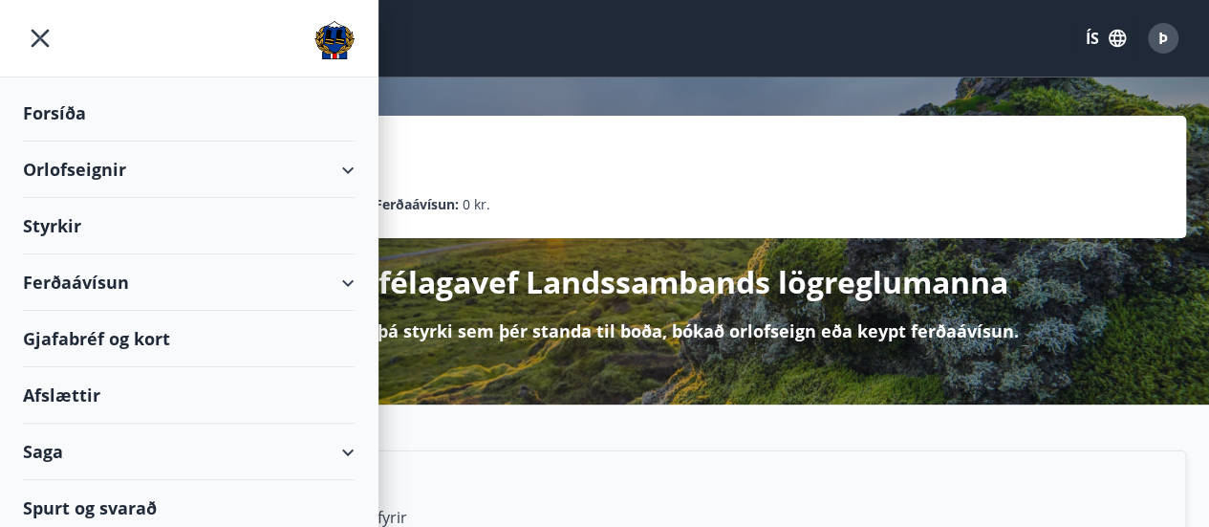
click at [241, 225] on div "Styrkir" at bounding box center [189, 226] width 332 height 56
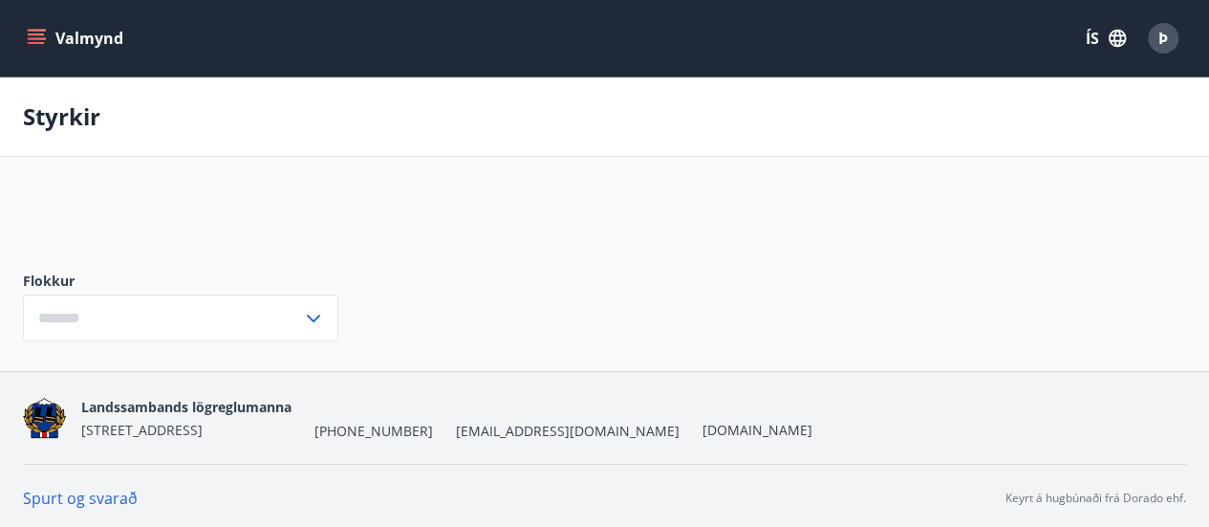
type input "***"
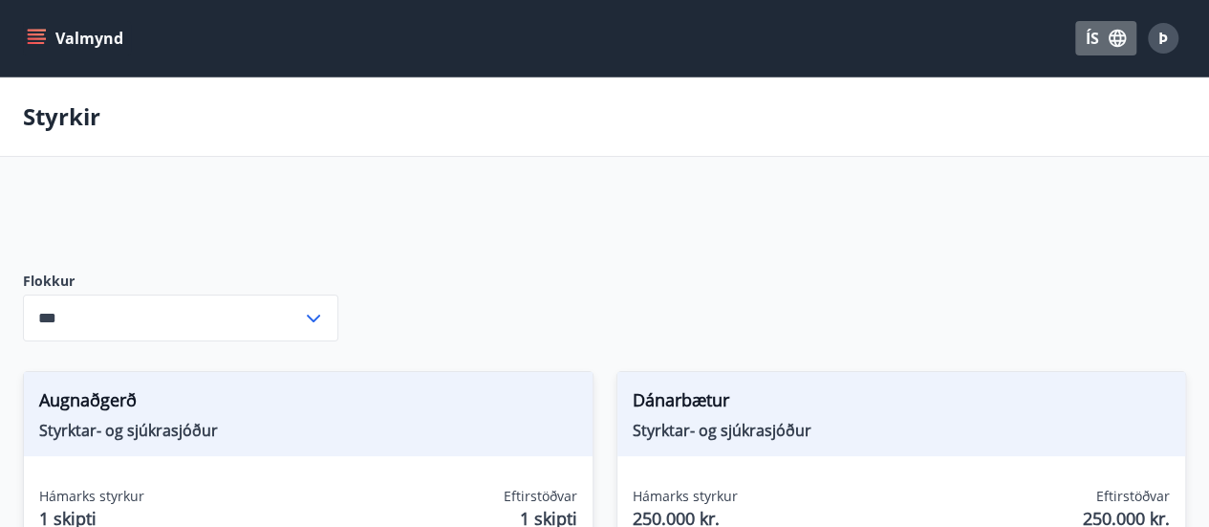
click at [1110, 30] on icon "button" at bounding box center [1117, 38] width 21 height 21
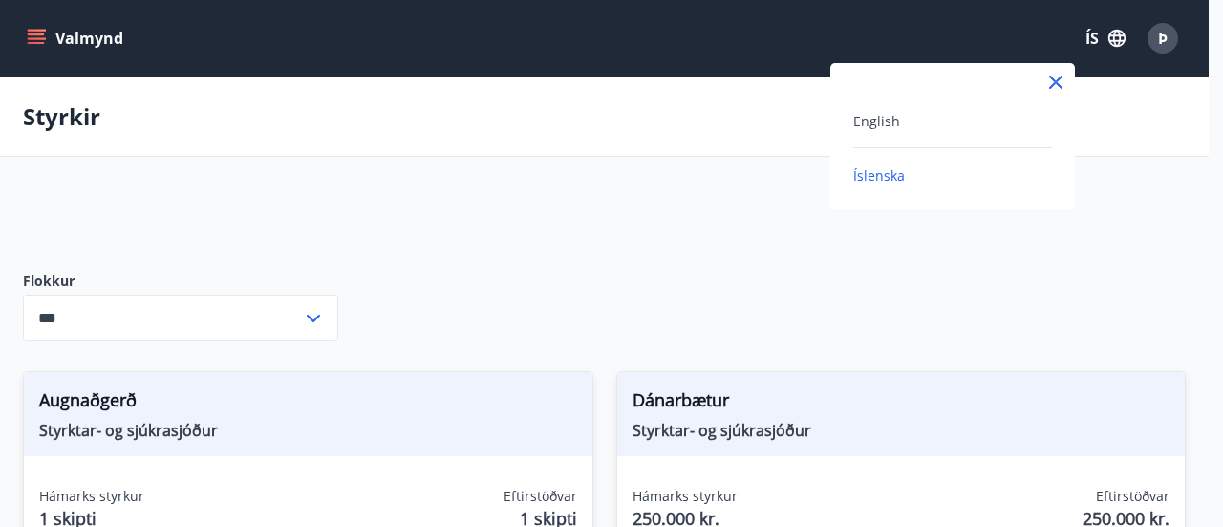
click at [1164, 35] on div at bounding box center [611, 263] width 1223 height 527
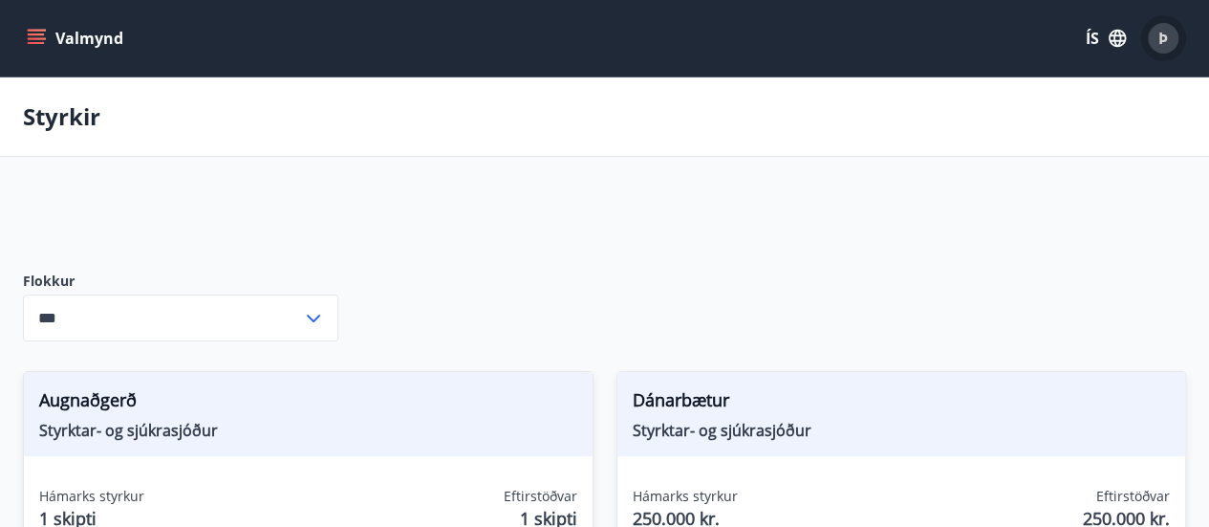
click at [1164, 35] on span "Þ" at bounding box center [1163, 38] width 10 height 21
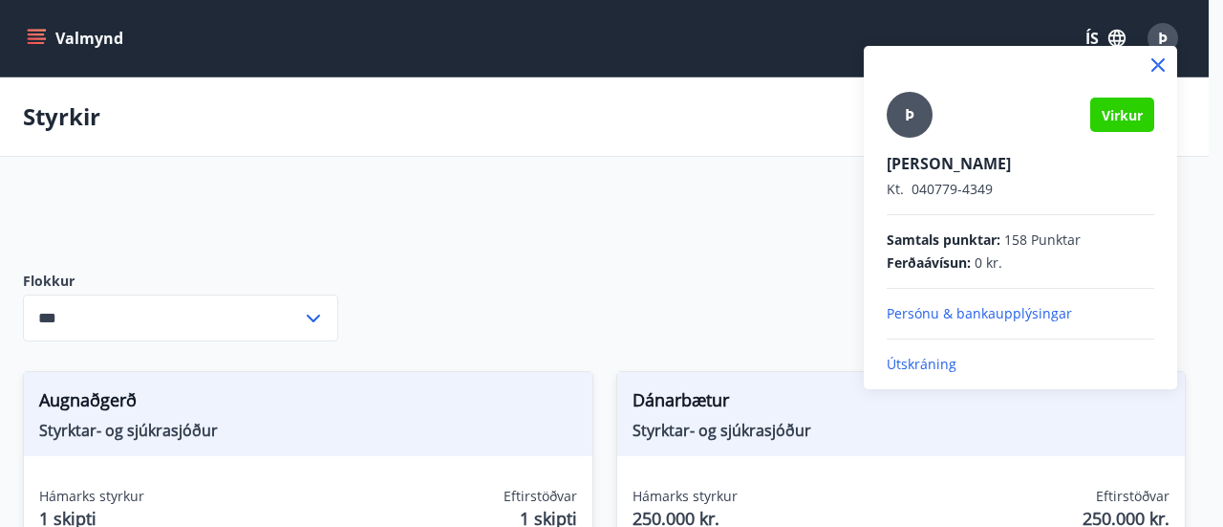
click at [29, 41] on div at bounding box center [611, 263] width 1223 height 527
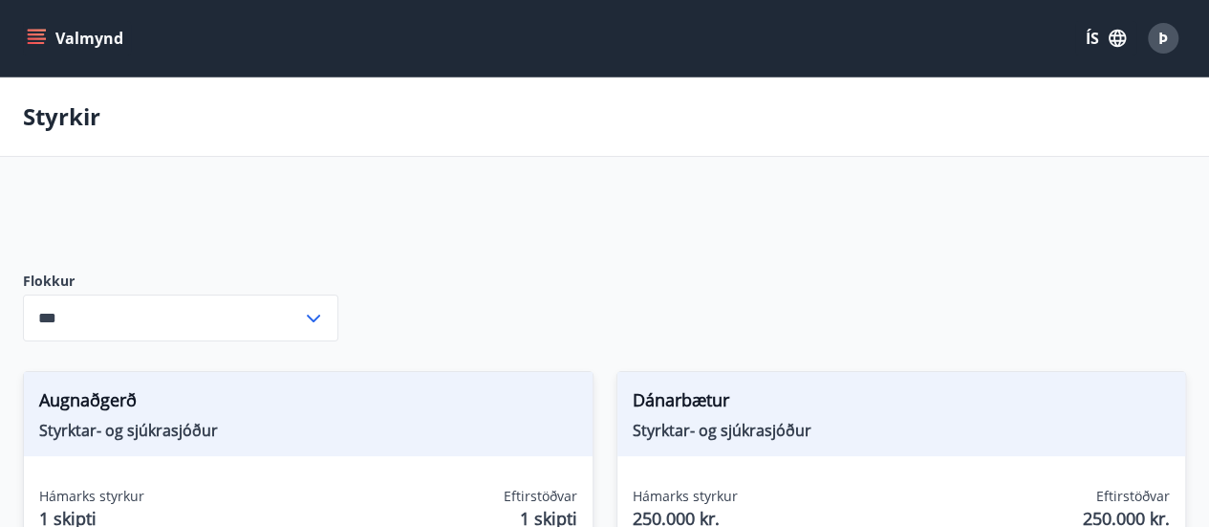
click at [37, 40] on icon "menu" at bounding box center [36, 38] width 19 height 19
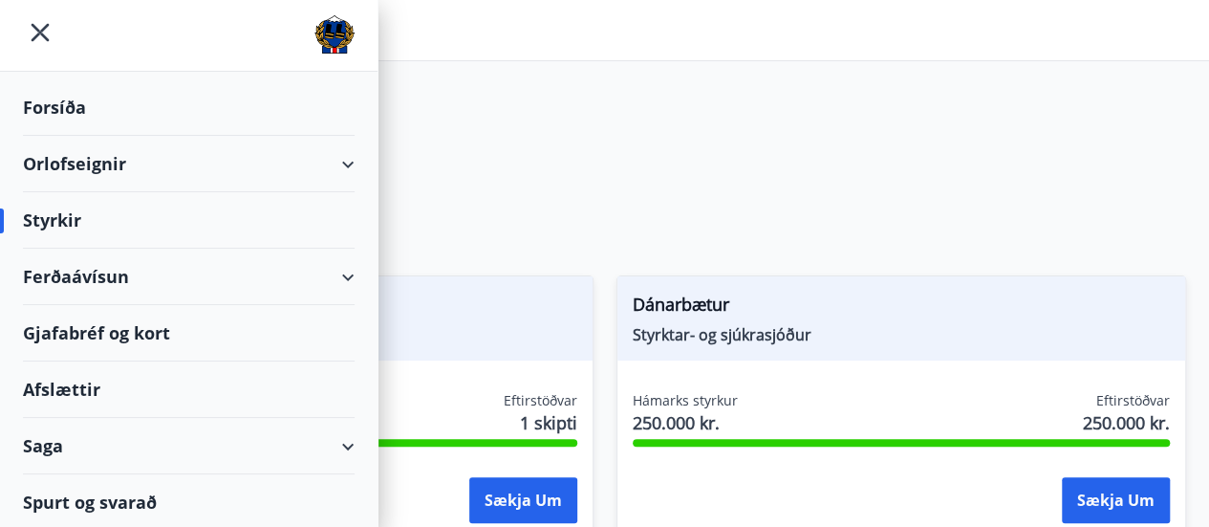
scroll to position [191, 0]
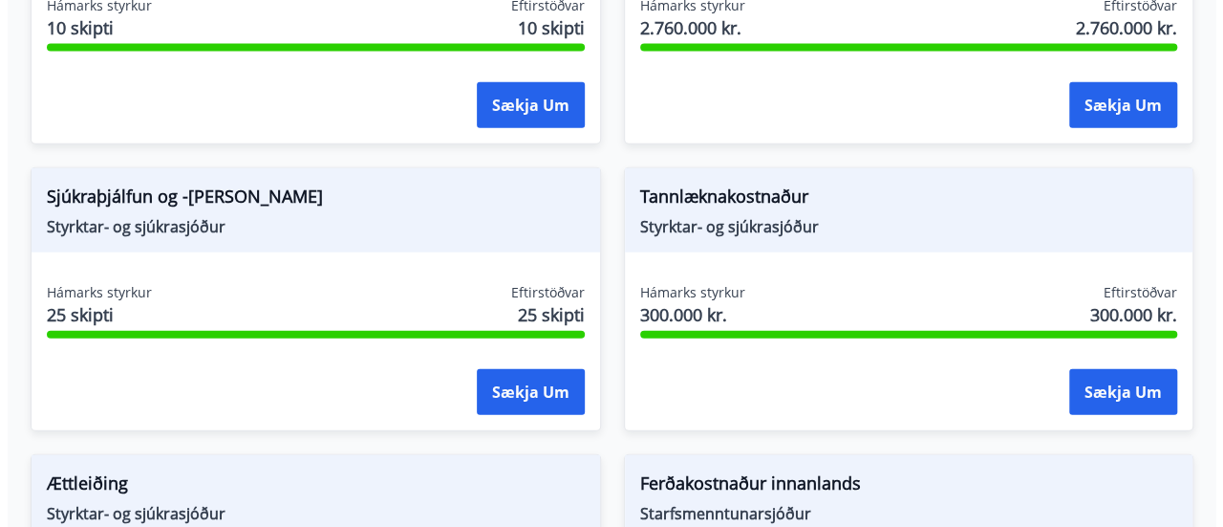
scroll to position [2863, 0]
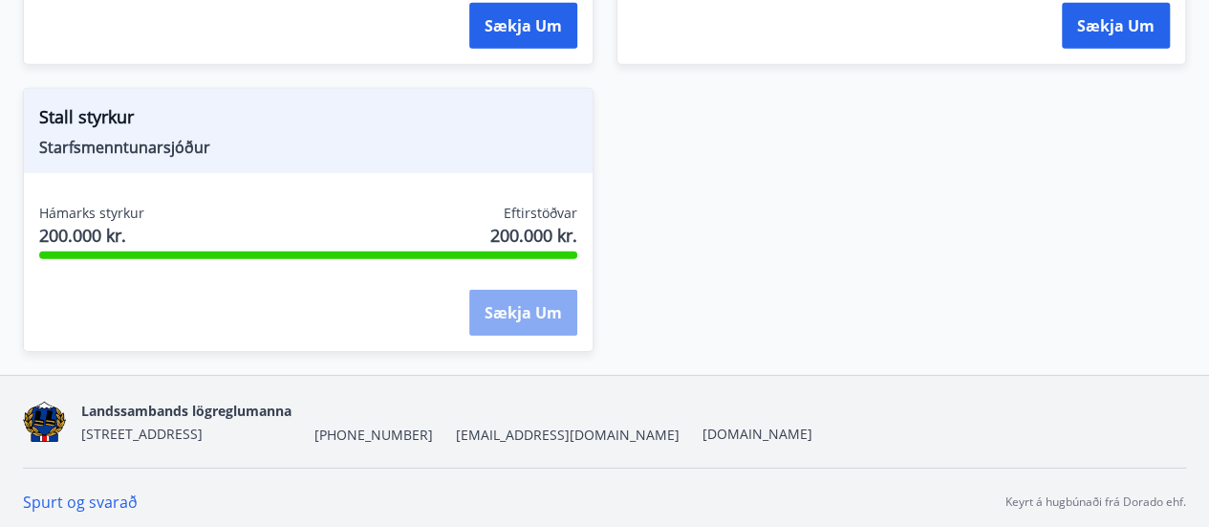
click at [522, 297] on button "Sækja um" at bounding box center [523, 313] width 108 height 46
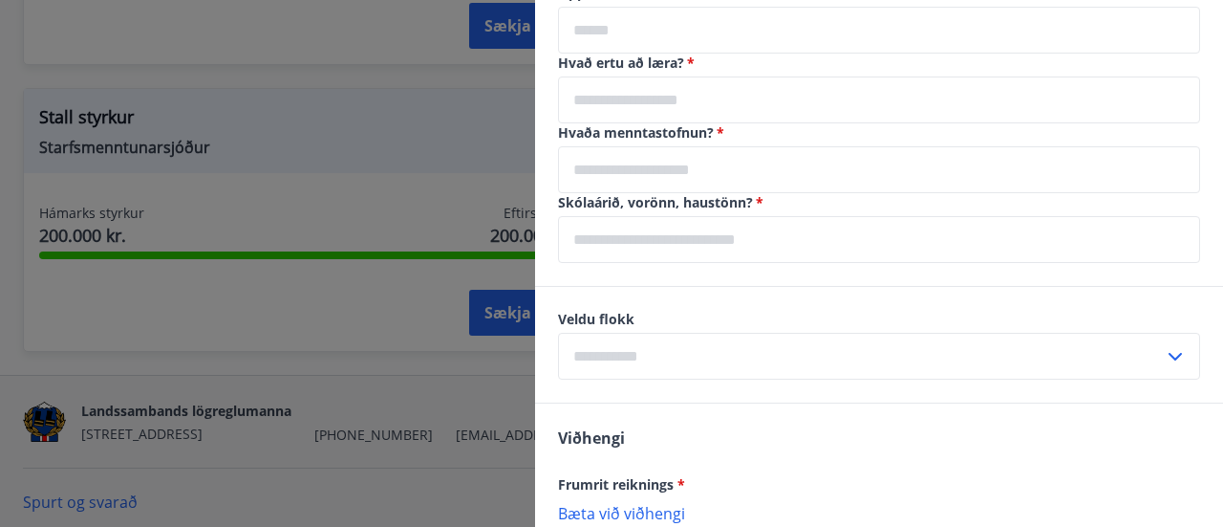
scroll to position [860, 0]
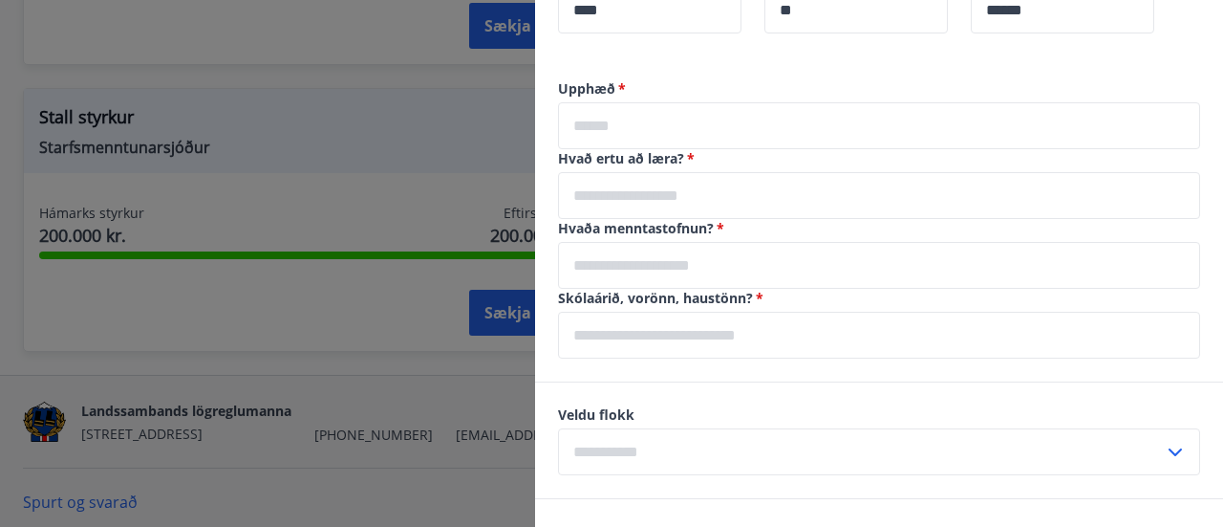
click at [693, 127] on input "text" at bounding box center [879, 125] width 642 height 47
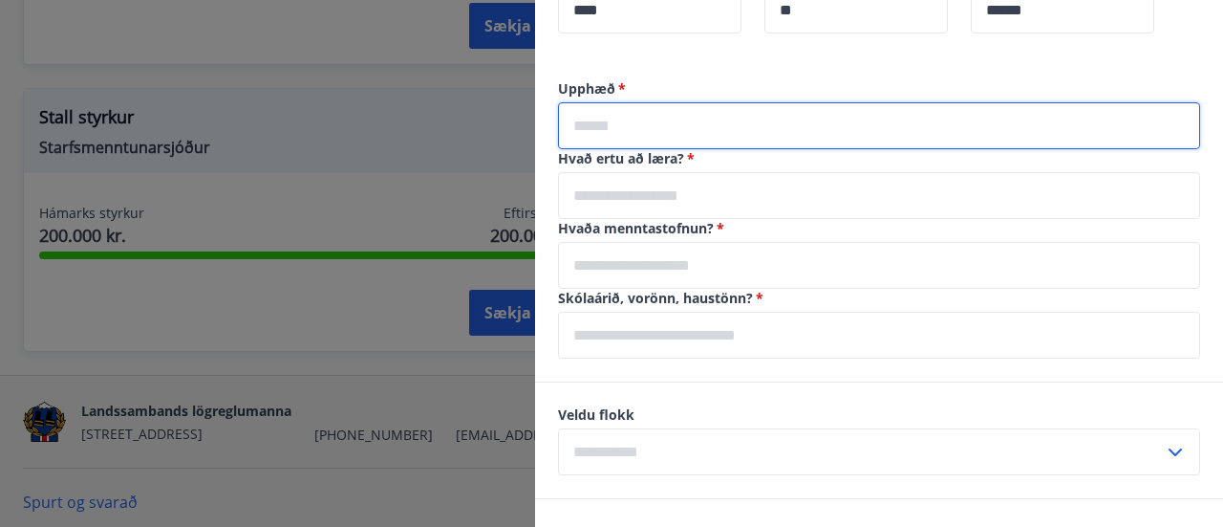
type input "******"
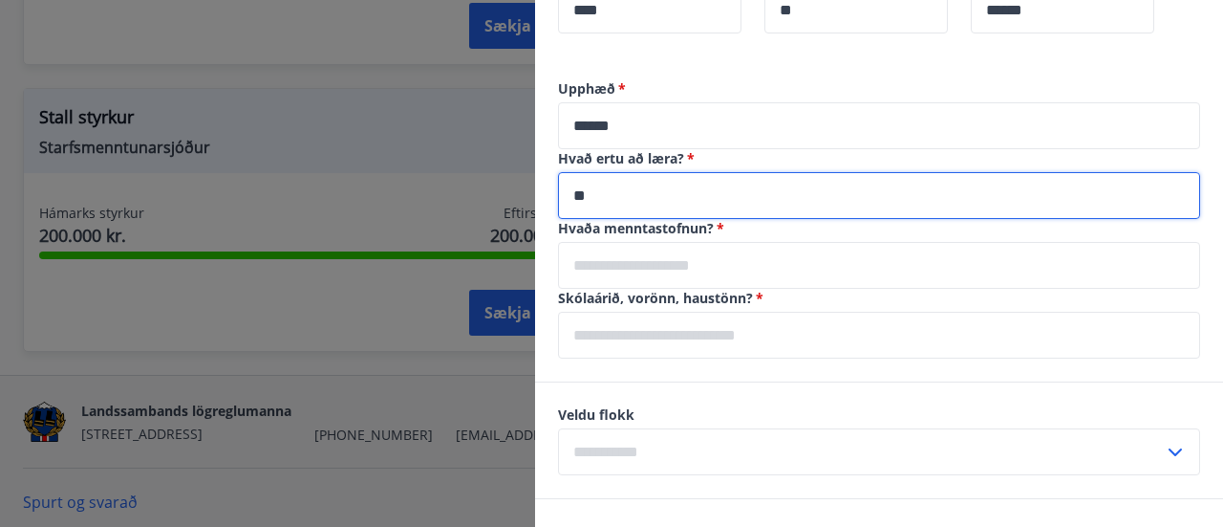
type input "*"
type input "**********"
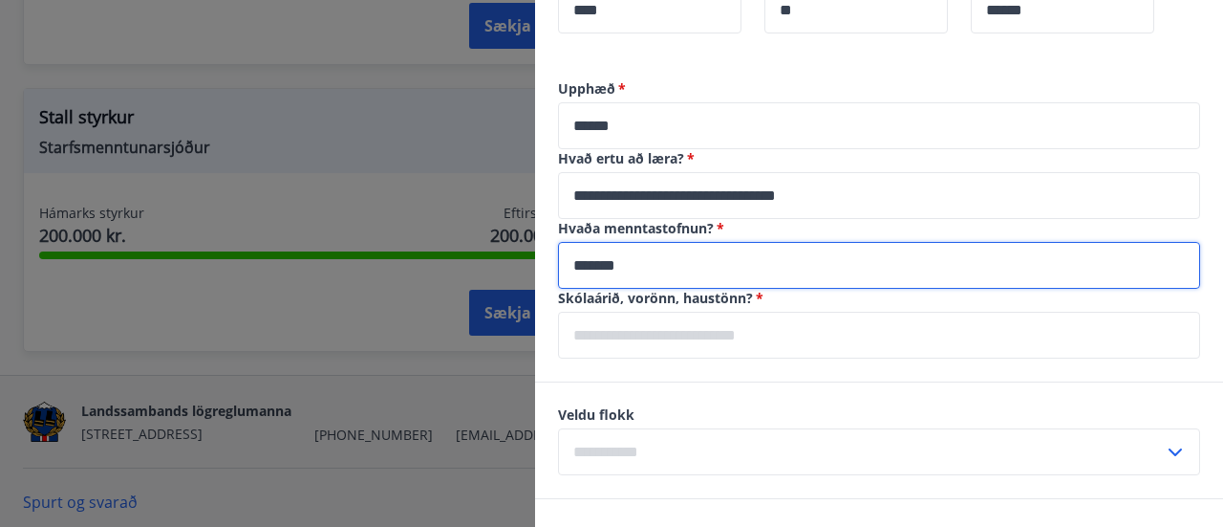
type input "**********"
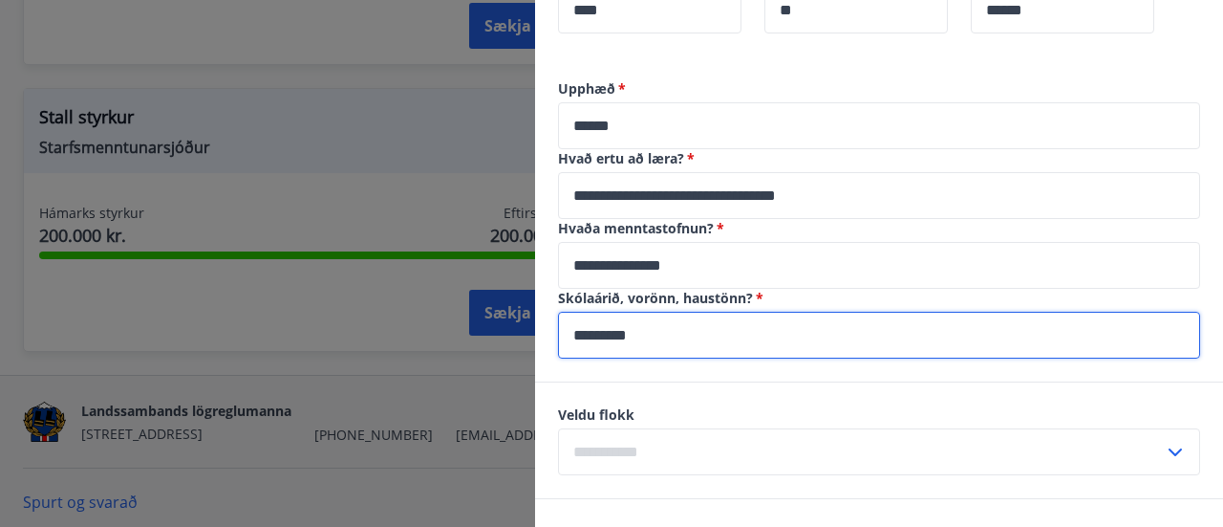
type input "*********"
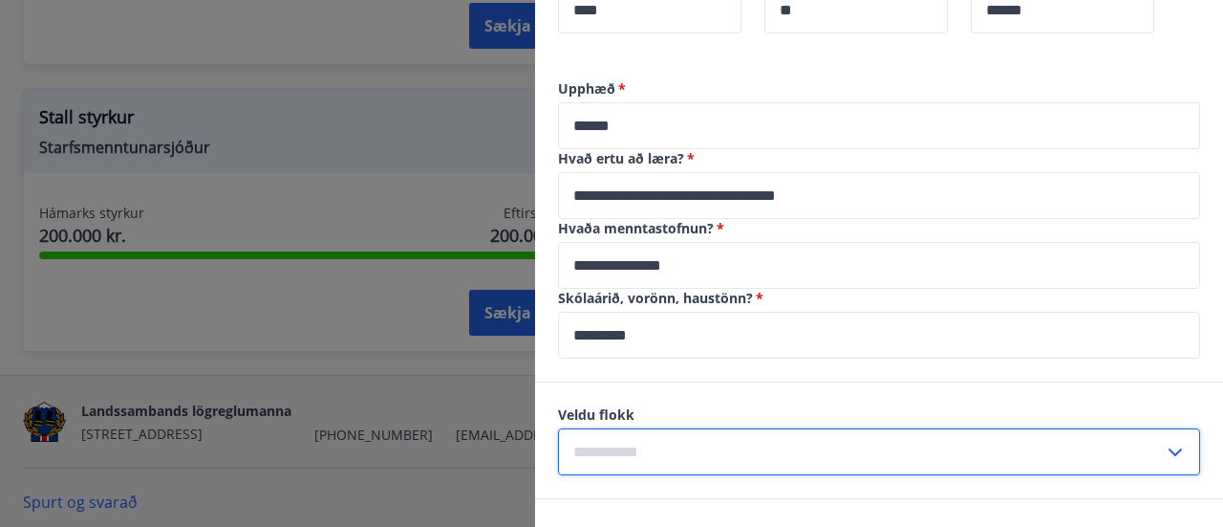
scroll to position [1051, 0]
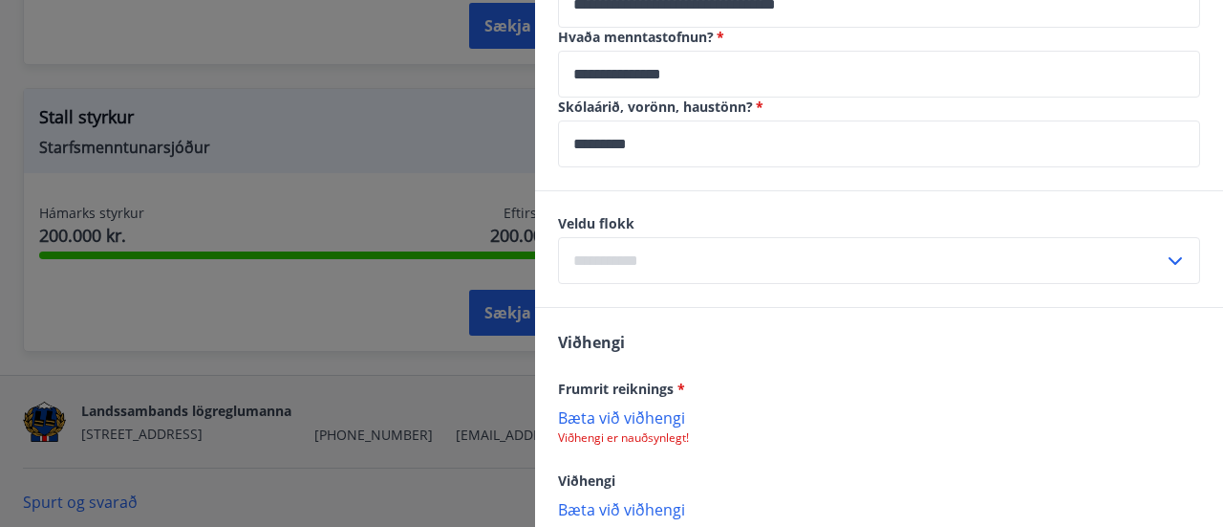
click at [667, 300] on div "Veldu flokk ​" at bounding box center [879, 249] width 688 height 116
click at [644, 274] on input "text" at bounding box center [861, 260] width 606 height 47
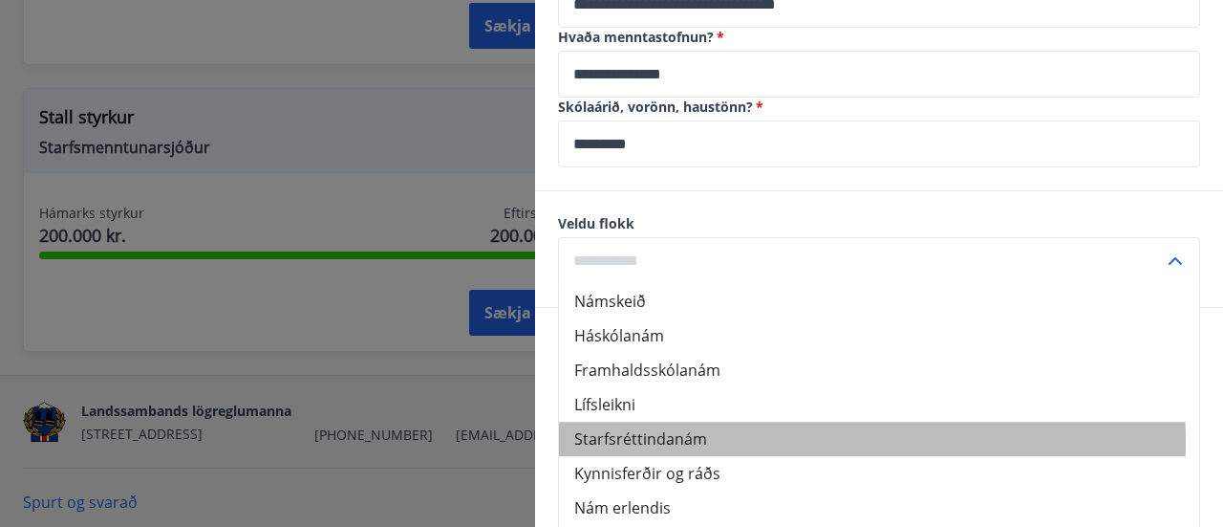
click at [636, 441] on li "Starfsréttindanám" at bounding box center [879, 438] width 640 height 34
type input "**********"
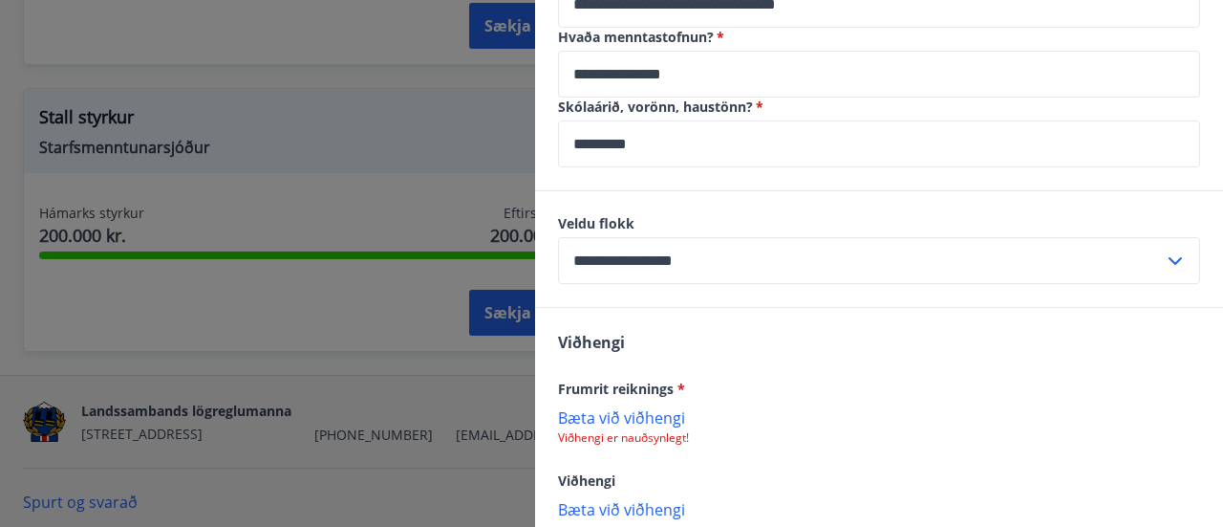
click at [644, 359] on div "Viðhengi Frumrit reiknings * Bæta við viðhengi Viðhengi er nauðsynlegt! Viðheng…" at bounding box center [879, 424] width 688 height 233
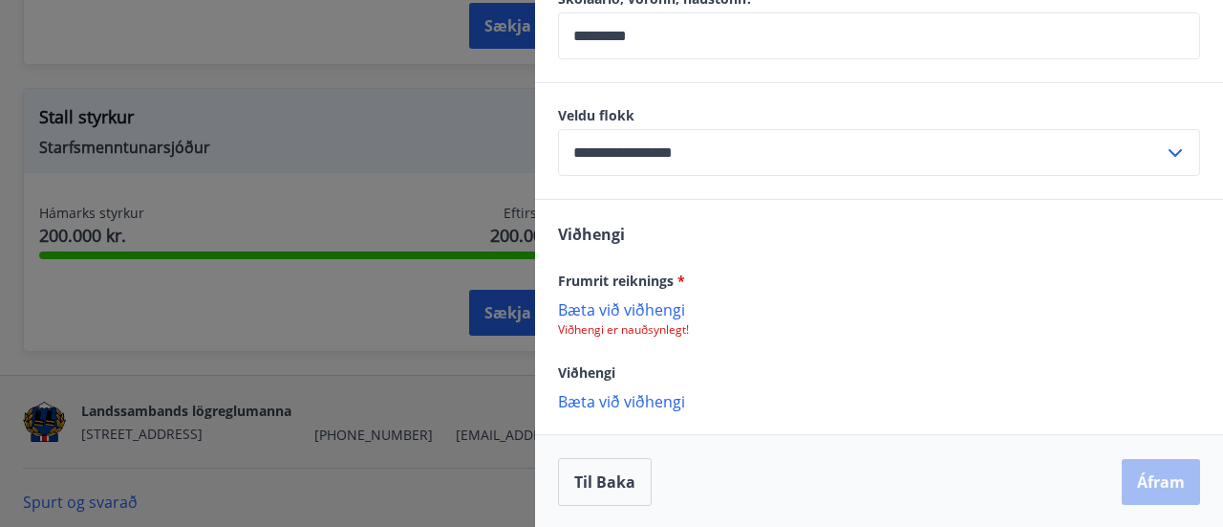
click at [647, 309] on p "Bæta við viðhengi" at bounding box center [879, 308] width 642 height 19
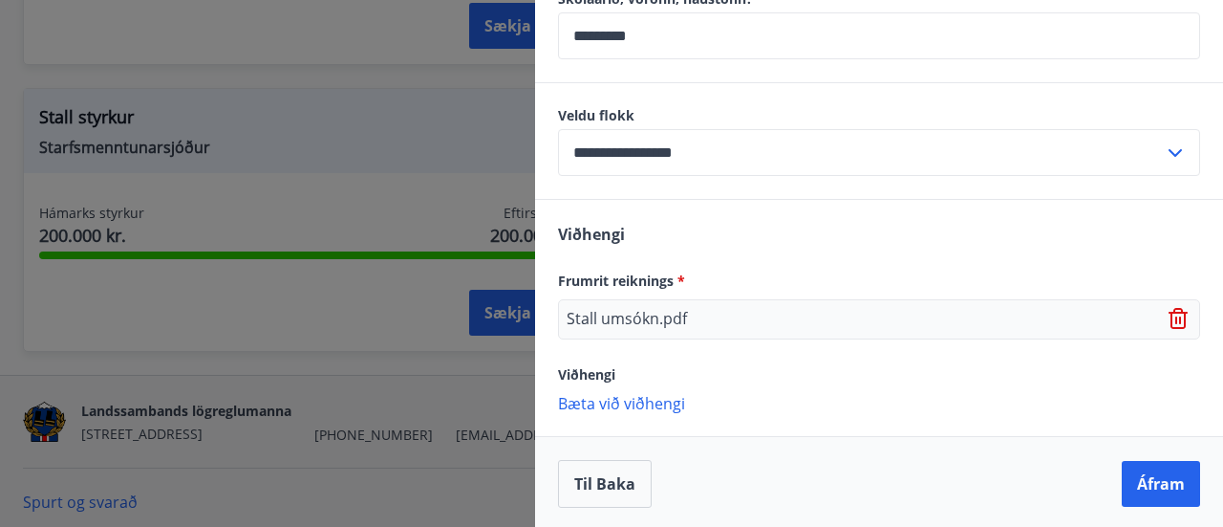
click at [612, 402] on p "Bæta við viðhengi" at bounding box center [879, 402] width 642 height 19
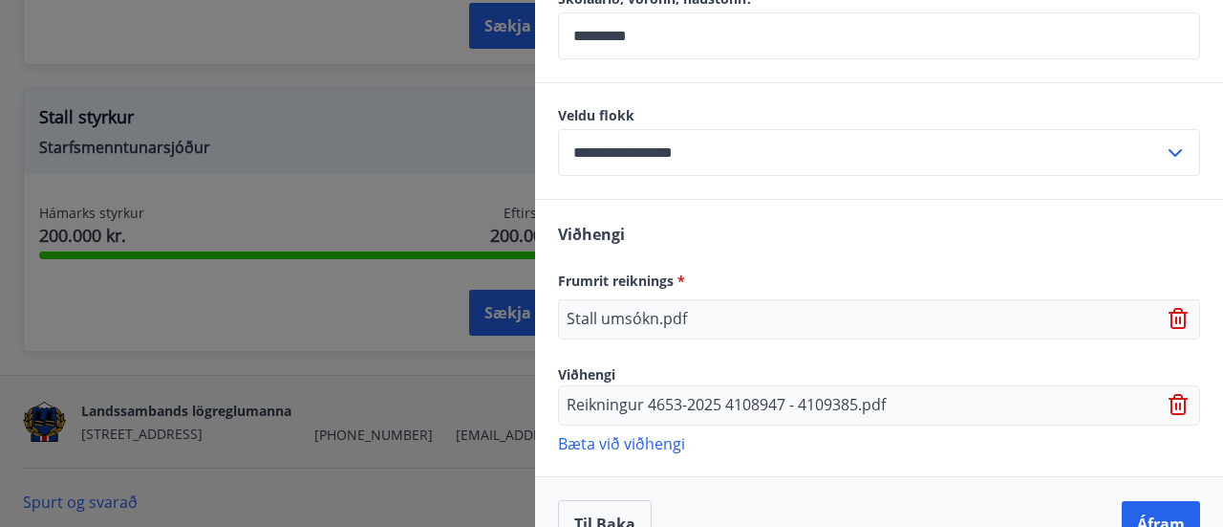
click at [1169, 399] on icon at bounding box center [1180, 405] width 23 height 23
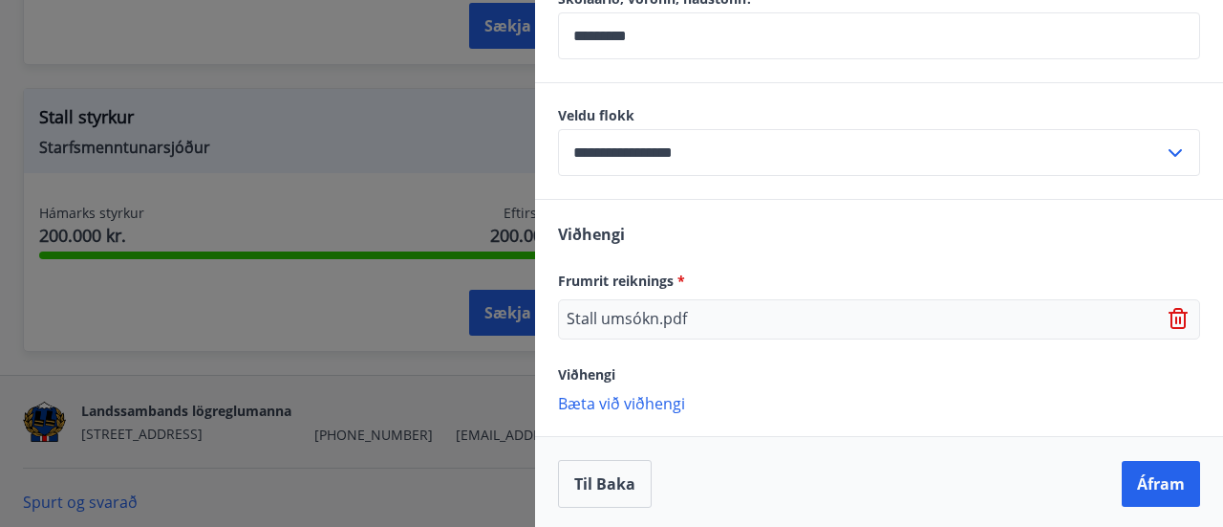
click at [1169, 320] on icon at bounding box center [1178, 318] width 19 height 21
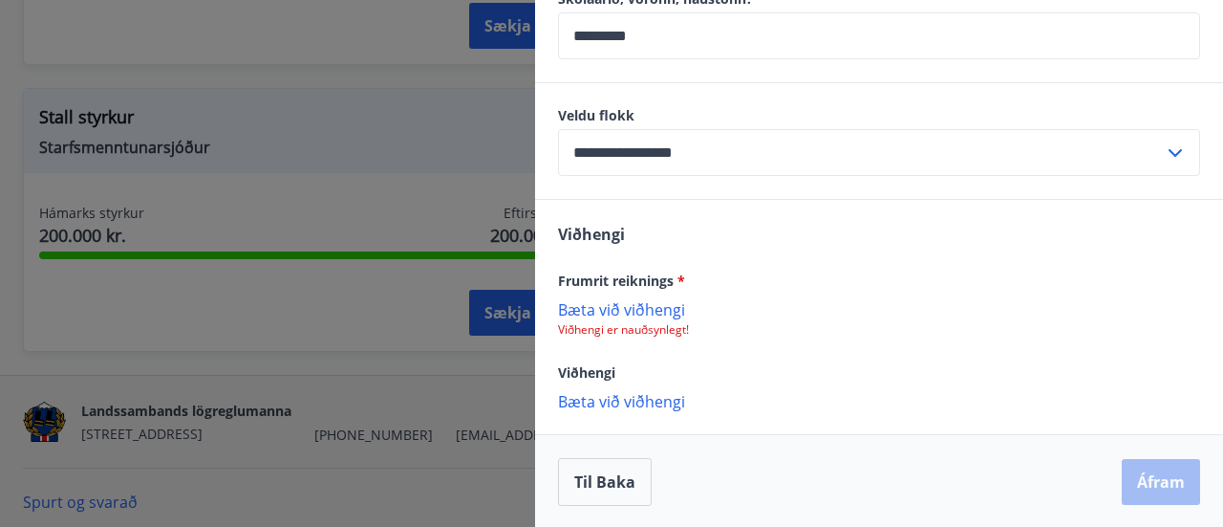
click at [618, 303] on p "Bæta við viðhengi" at bounding box center [879, 308] width 642 height 19
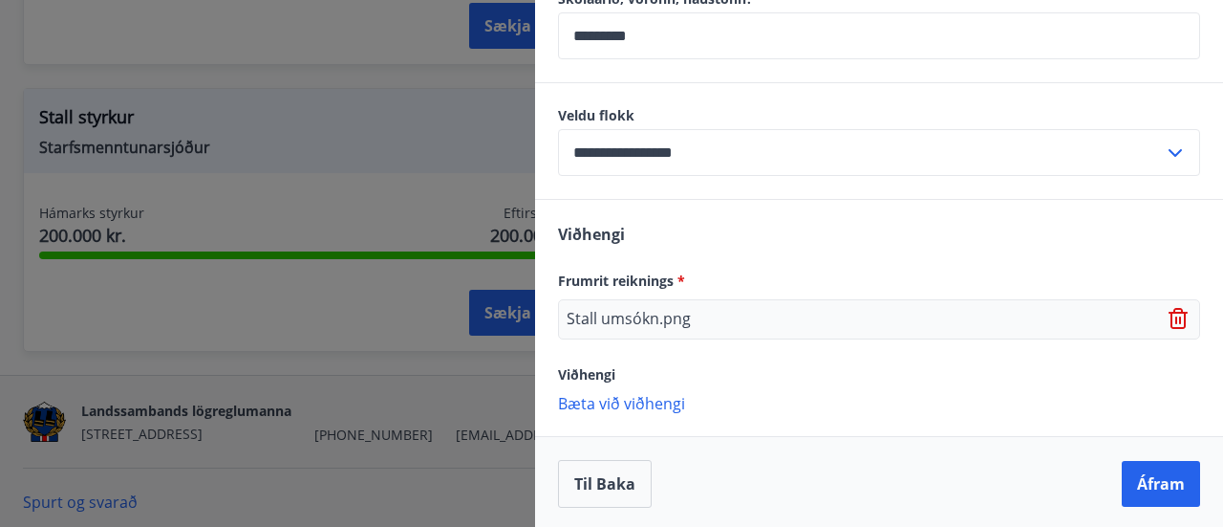
click at [594, 400] on p "Bæta við viðhengi" at bounding box center [879, 402] width 642 height 19
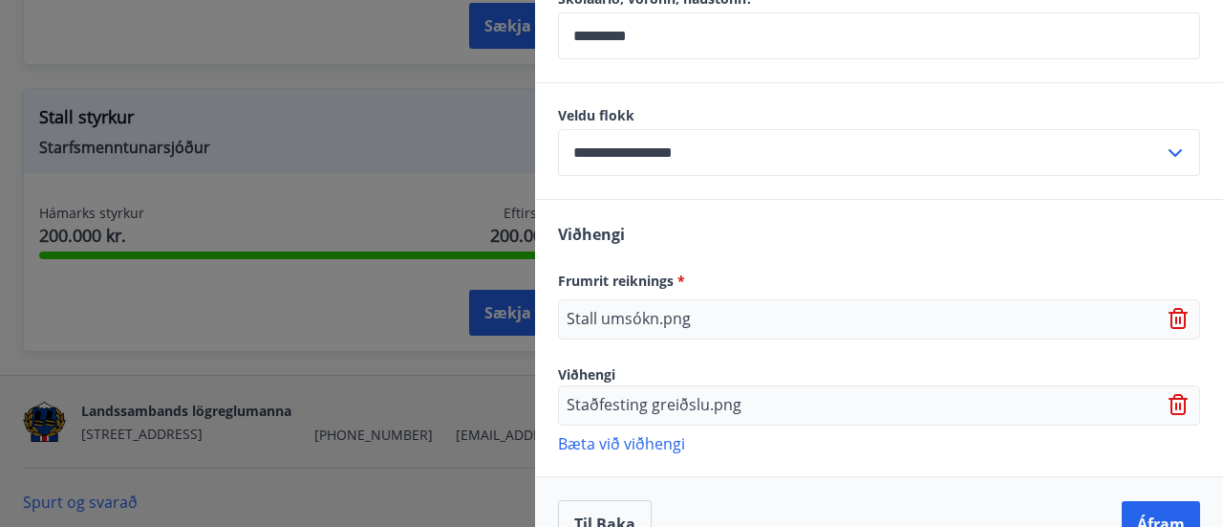
scroll to position [1200, 0]
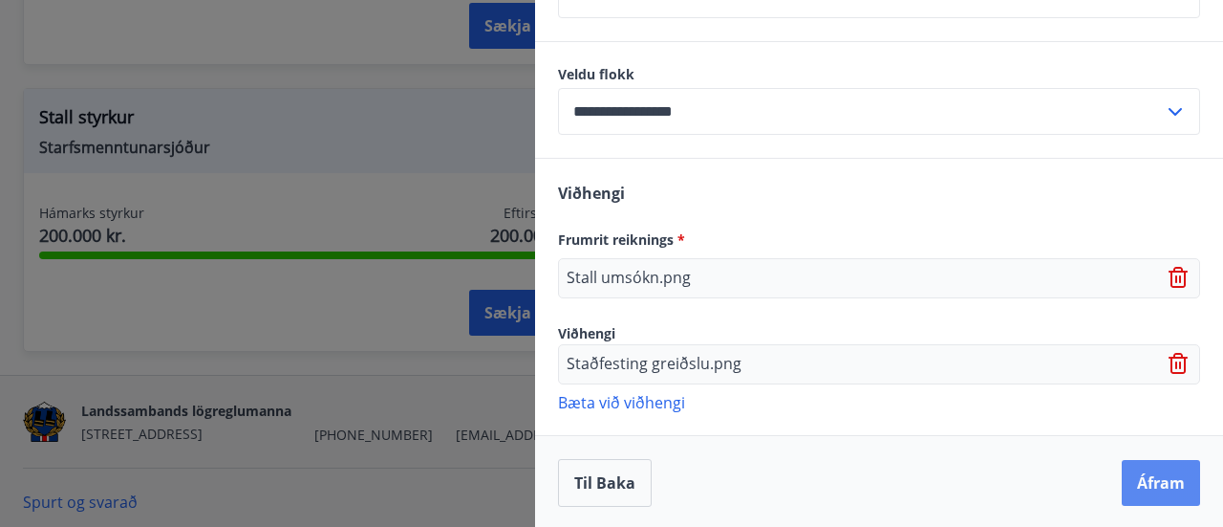
click at [1164, 462] on button "Áfram" at bounding box center [1161, 483] width 78 height 46
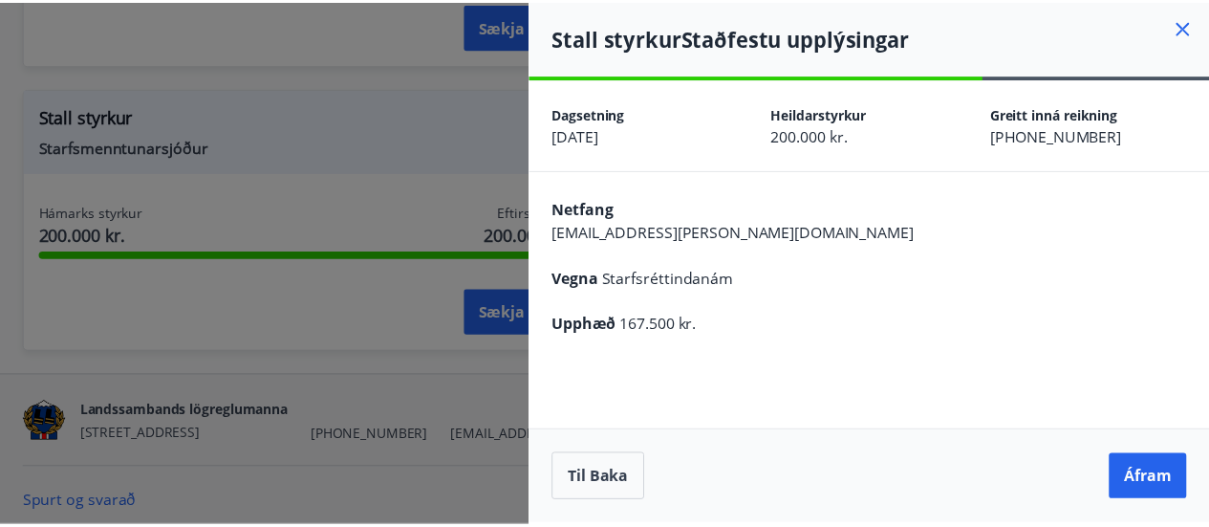
scroll to position [0, 0]
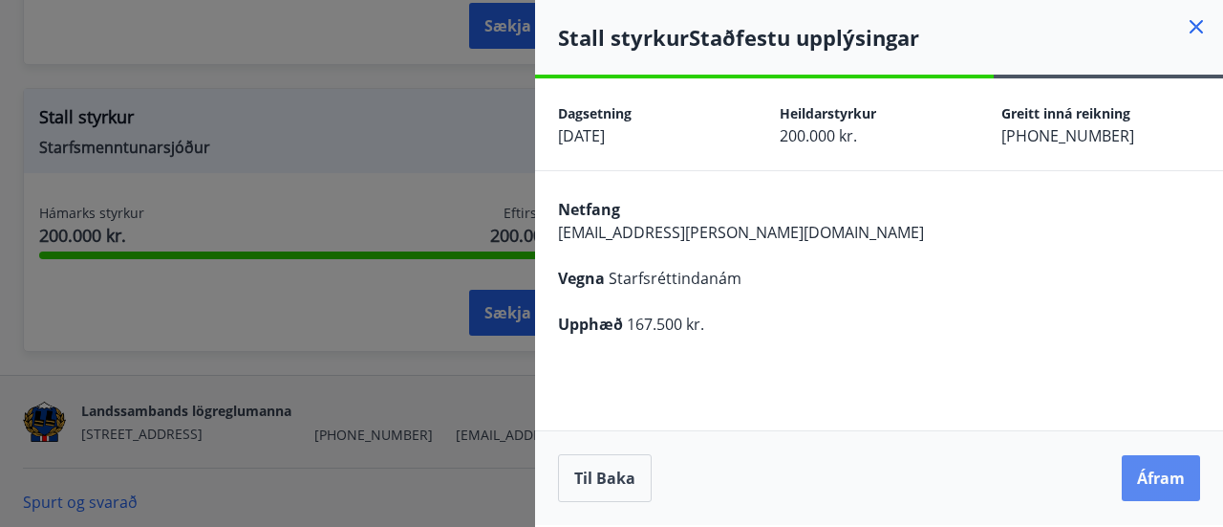
click at [1164, 470] on button "Áfram" at bounding box center [1161, 478] width 78 height 46
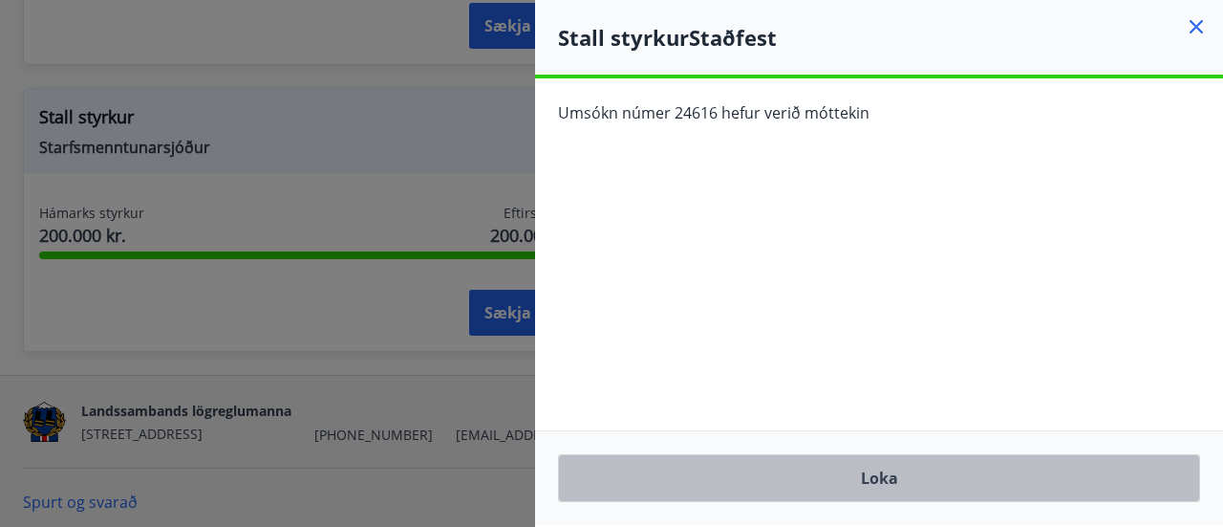
click at [873, 494] on button "Loka" at bounding box center [879, 478] width 642 height 48
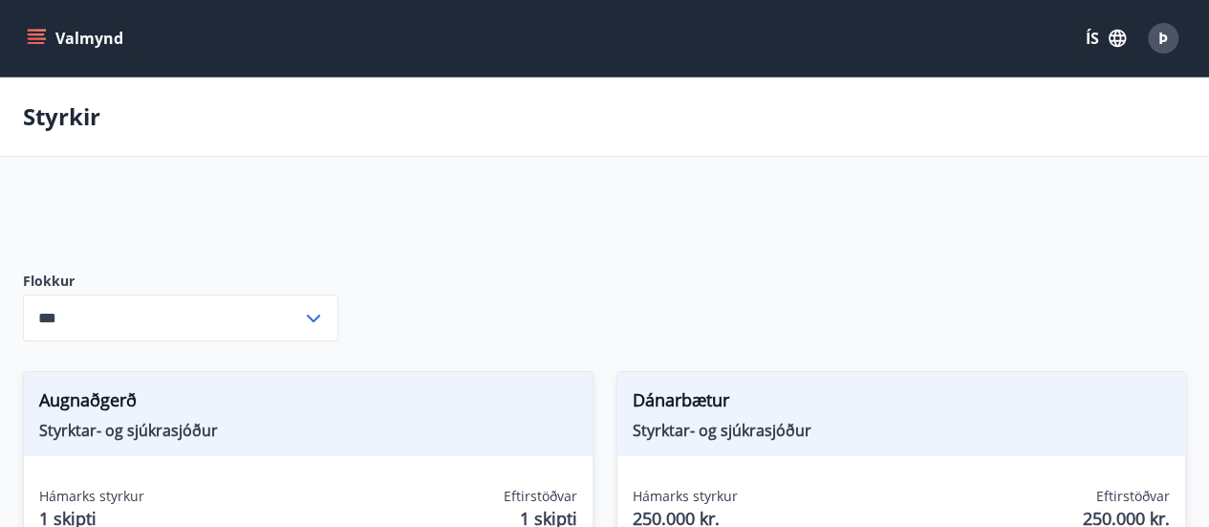
click at [48, 32] on button "Valmynd" at bounding box center [77, 38] width 108 height 34
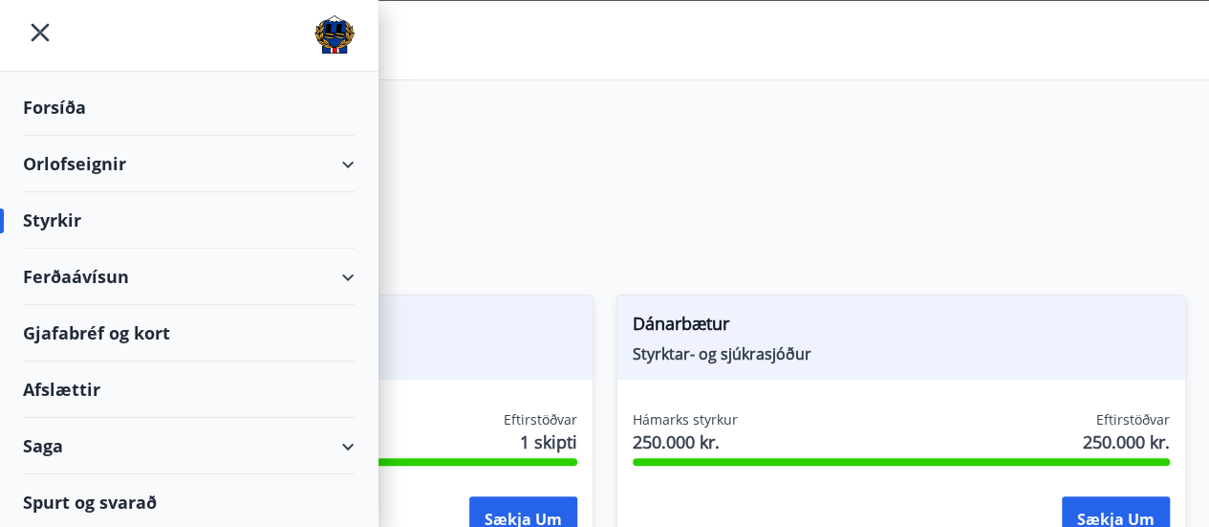
scroll to position [100, 0]
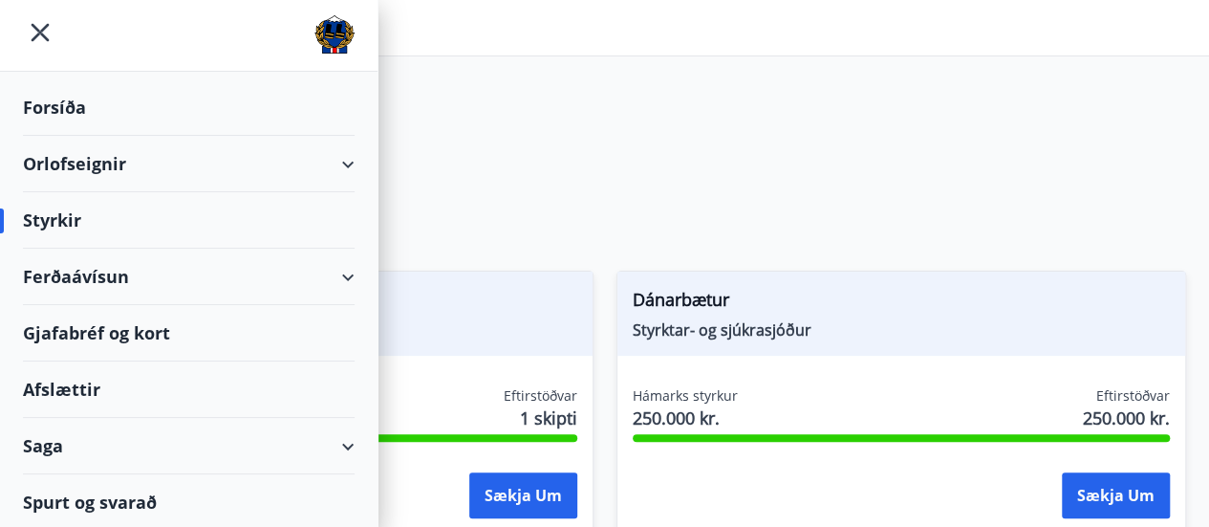
click at [323, 452] on div "Saga" at bounding box center [189, 446] width 332 height 56
click at [318, 451] on div "Saga" at bounding box center [189, 446] width 332 height 56
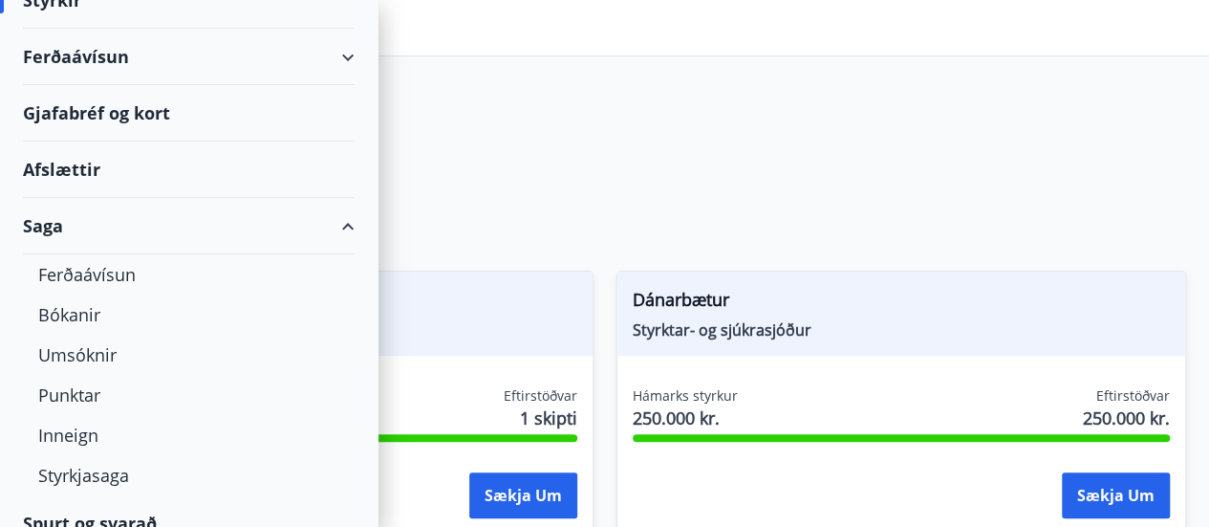
scroll to position [235, 0]
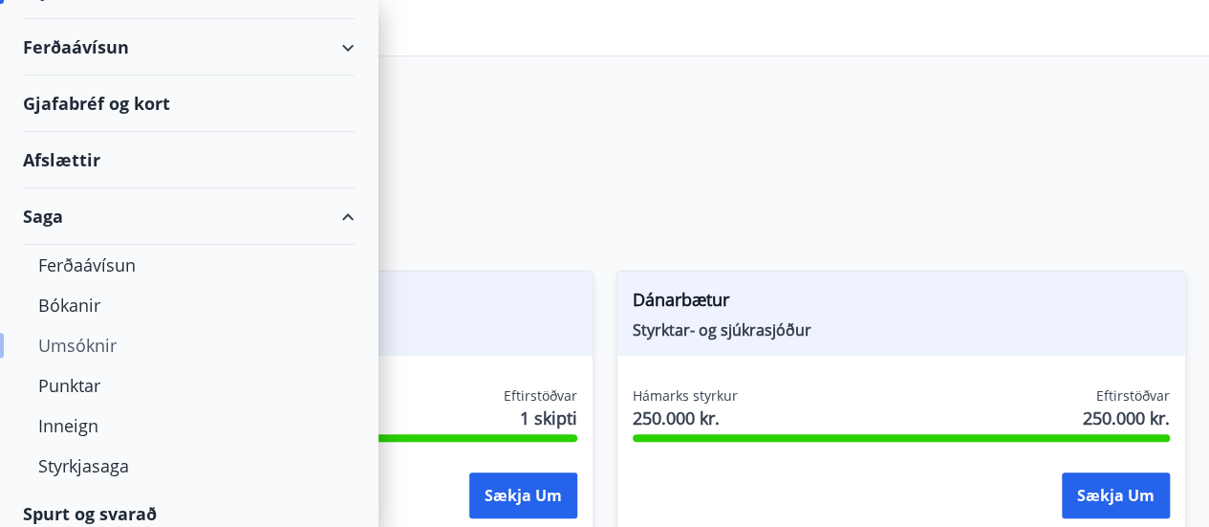
click at [97, 337] on div "Umsóknir" at bounding box center [188, 345] width 301 height 40
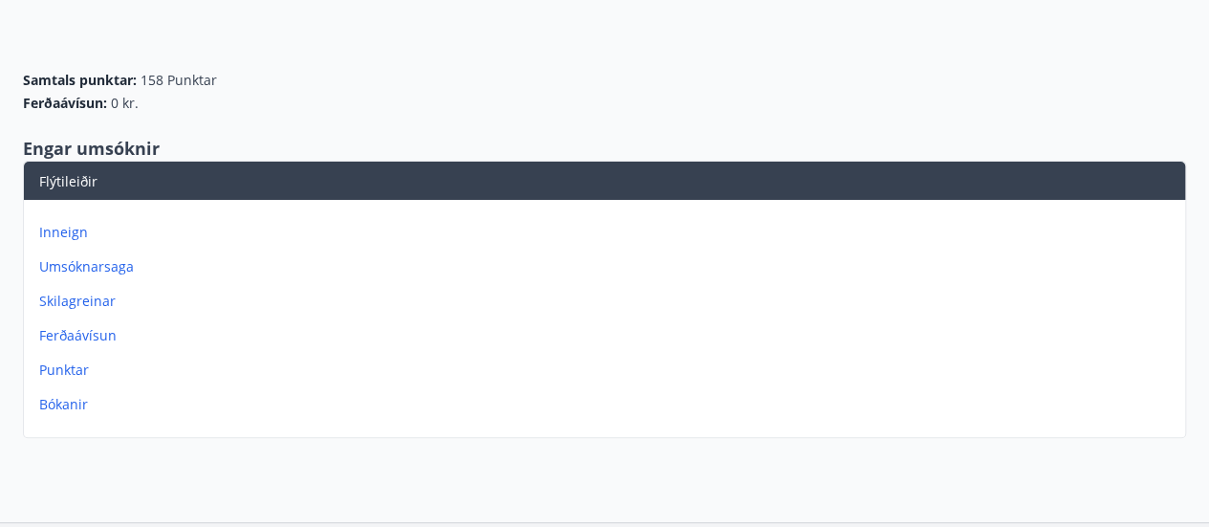
scroll to position [144, 0]
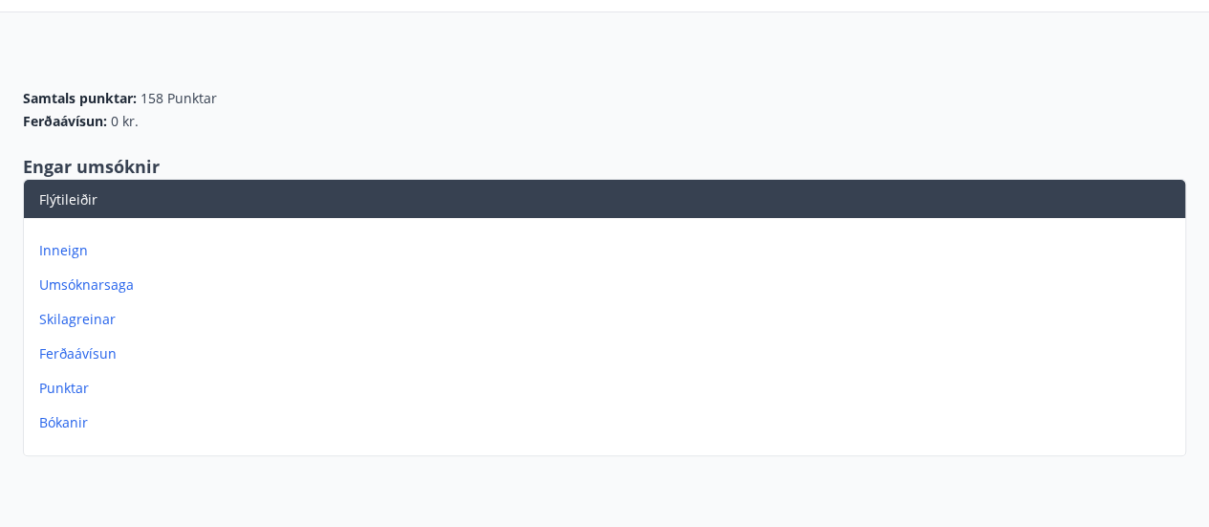
click at [69, 421] on p "Bókanir" at bounding box center [608, 422] width 1138 height 19
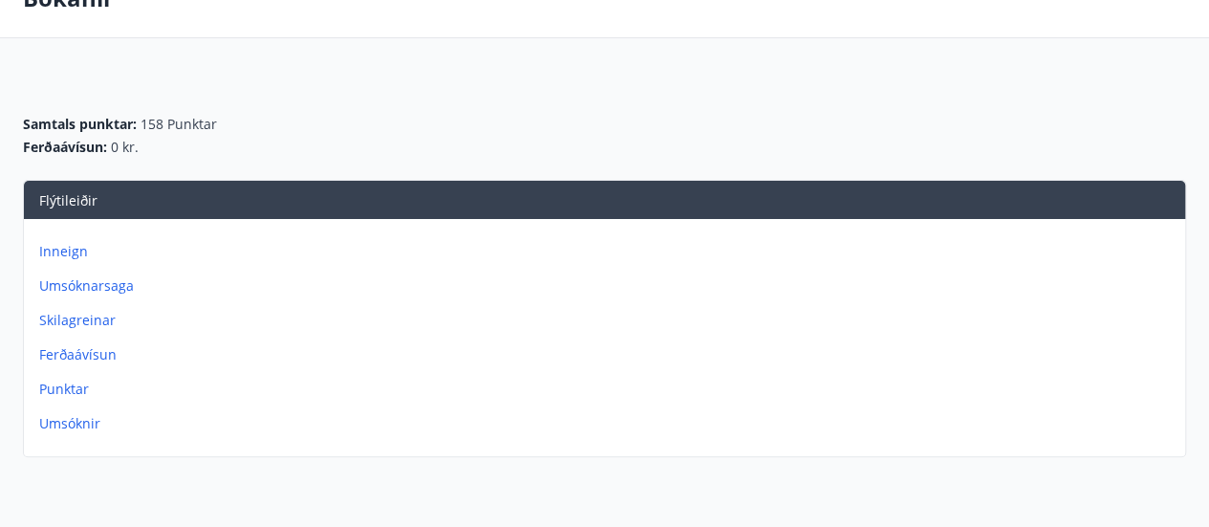
scroll to position [139, 0]
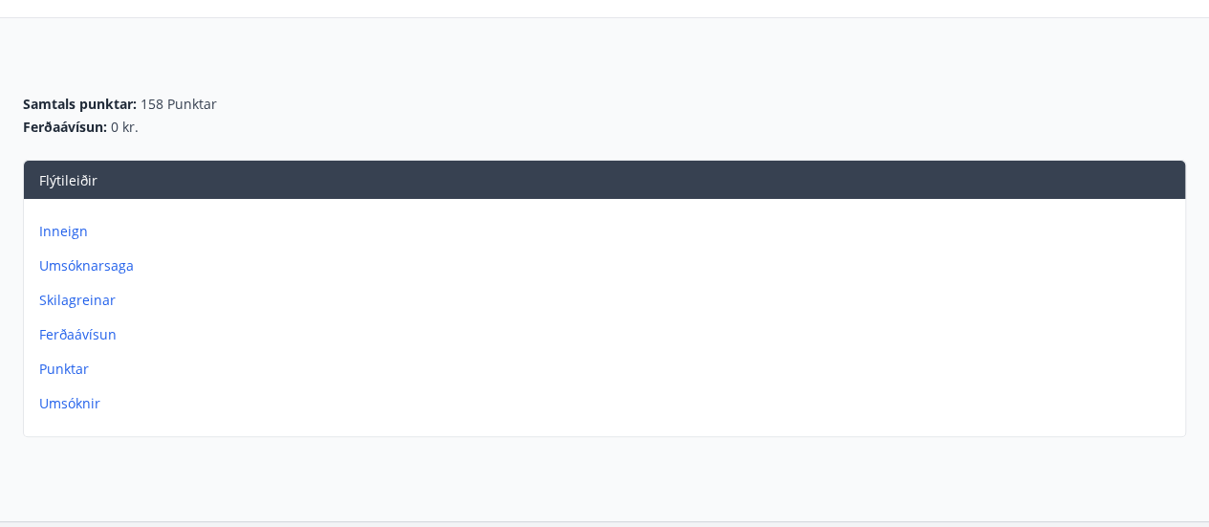
click at [57, 370] on p "Punktar" at bounding box center [608, 368] width 1138 height 19
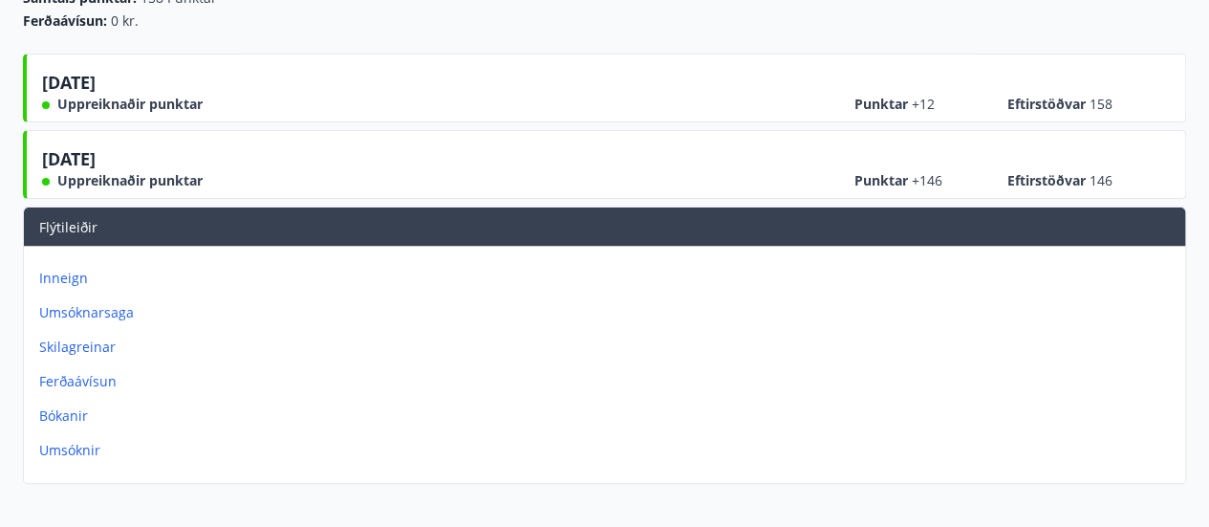
scroll to position [247, 0]
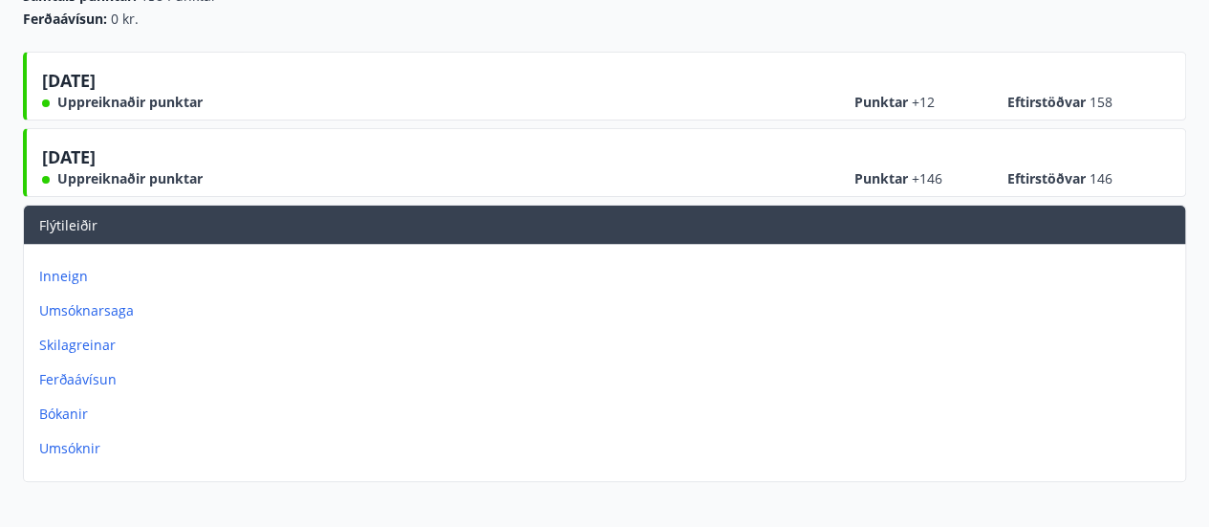
click at [82, 305] on p "Umsóknarsaga" at bounding box center [608, 310] width 1138 height 19
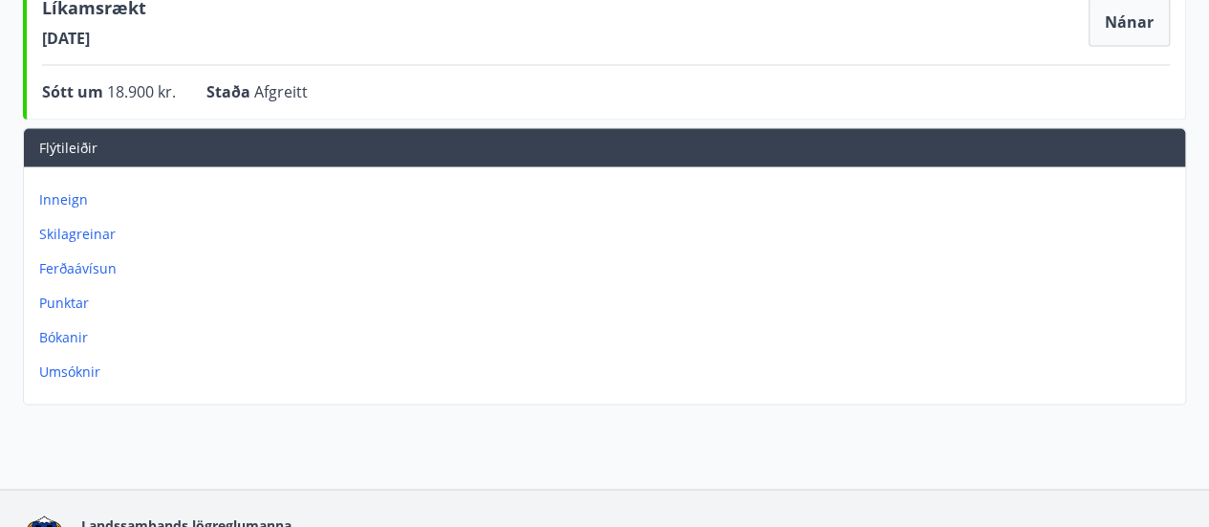
scroll to position [1728, 0]
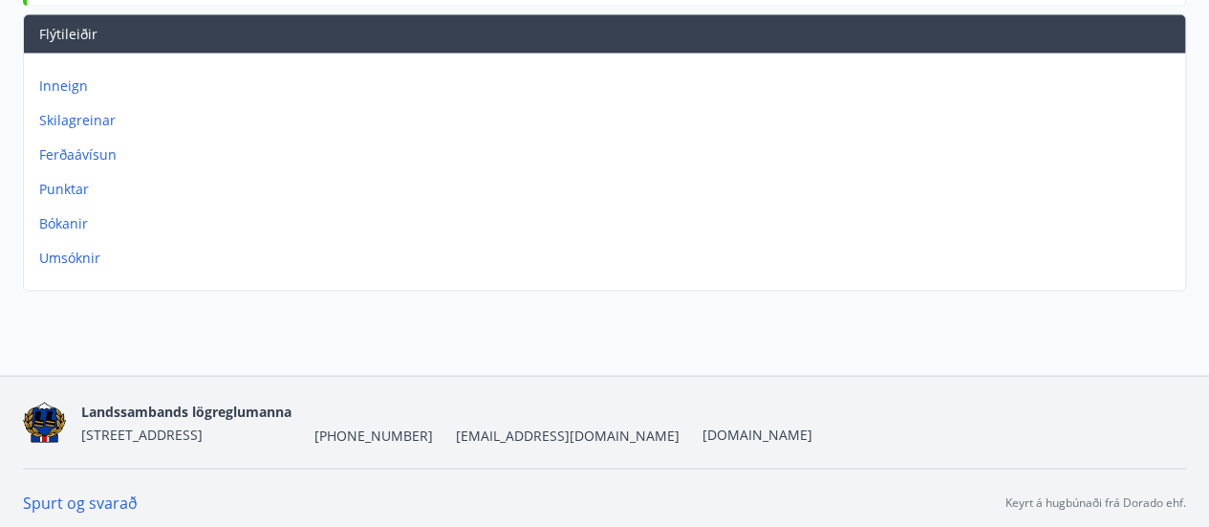
drag, startPoint x: 529, startPoint y: 434, endPoint x: 489, endPoint y: 424, distance: 41.3
click at [489, 425] on span "[EMAIL_ADDRESS][DOMAIN_NAME]" at bounding box center [568, 434] width 224 height 19
